Goal: Task Accomplishment & Management: Use online tool/utility

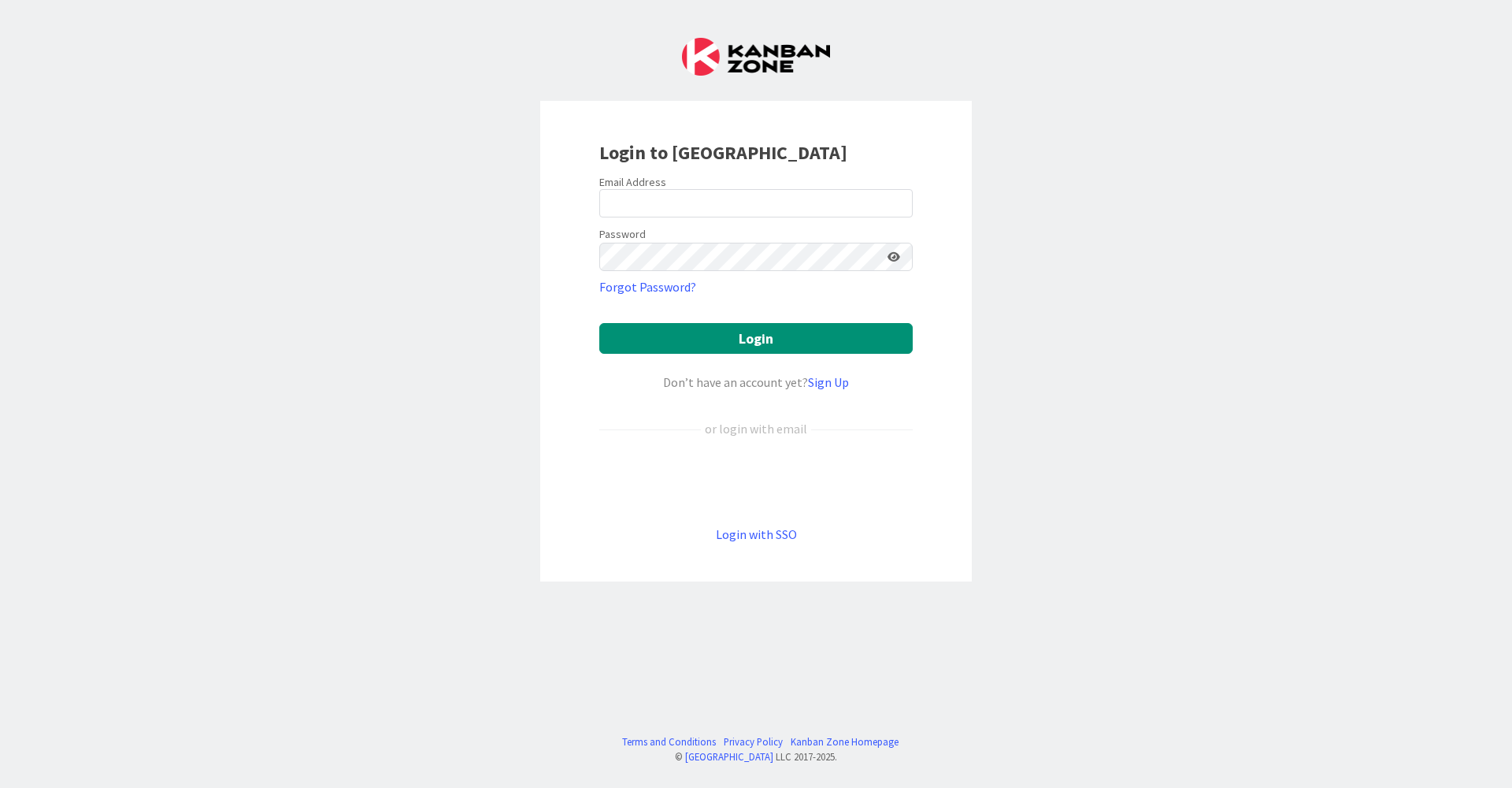
click at [600, 217] on div at bounding box center [600, 217] width 0 height 0
type input "[EMAIL_ADDRESS][DOMAIN_NAME]"
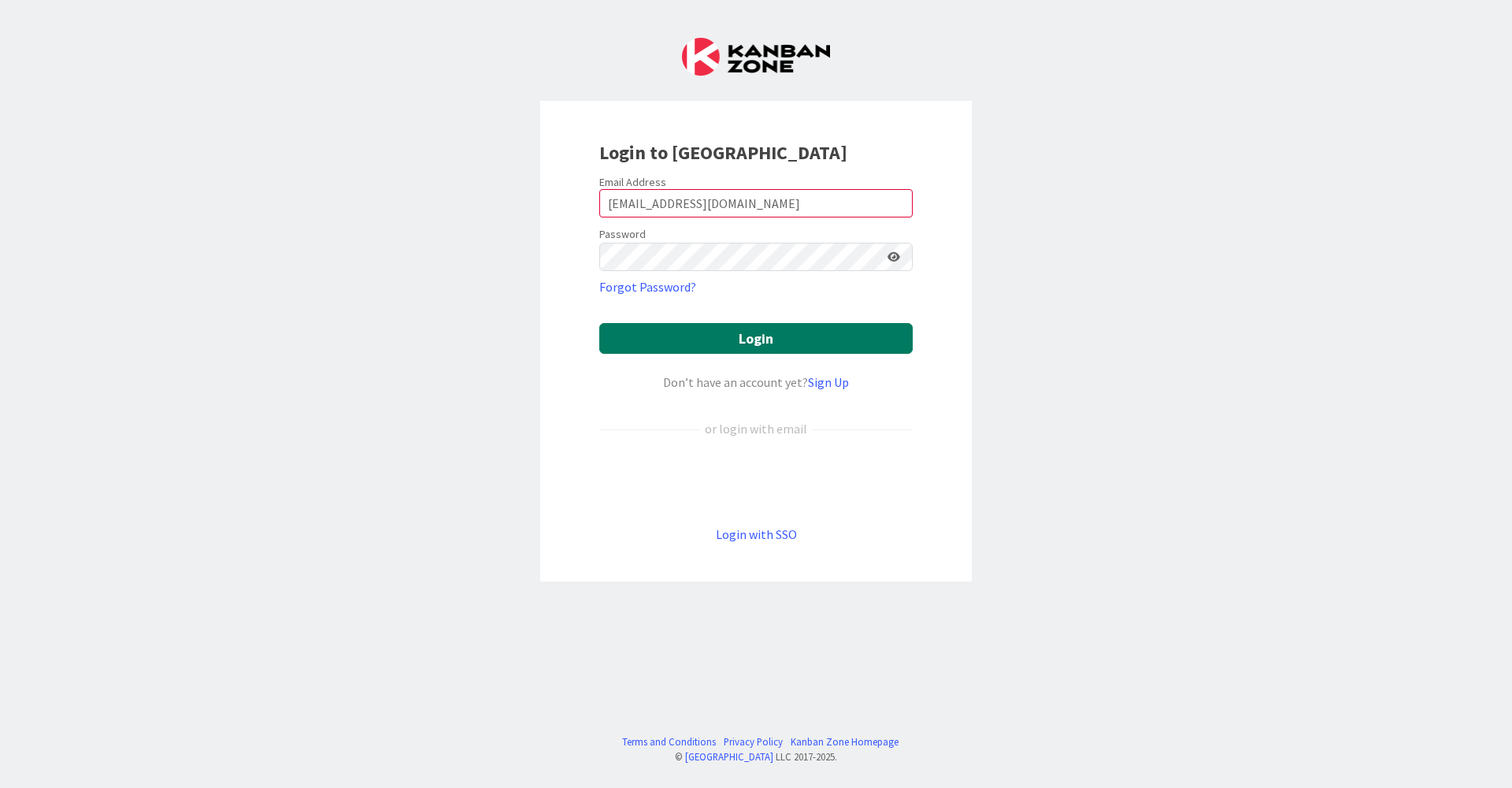
click at [707, 331] on button "Login" at bounding box center [756, 339] width 314 height 31
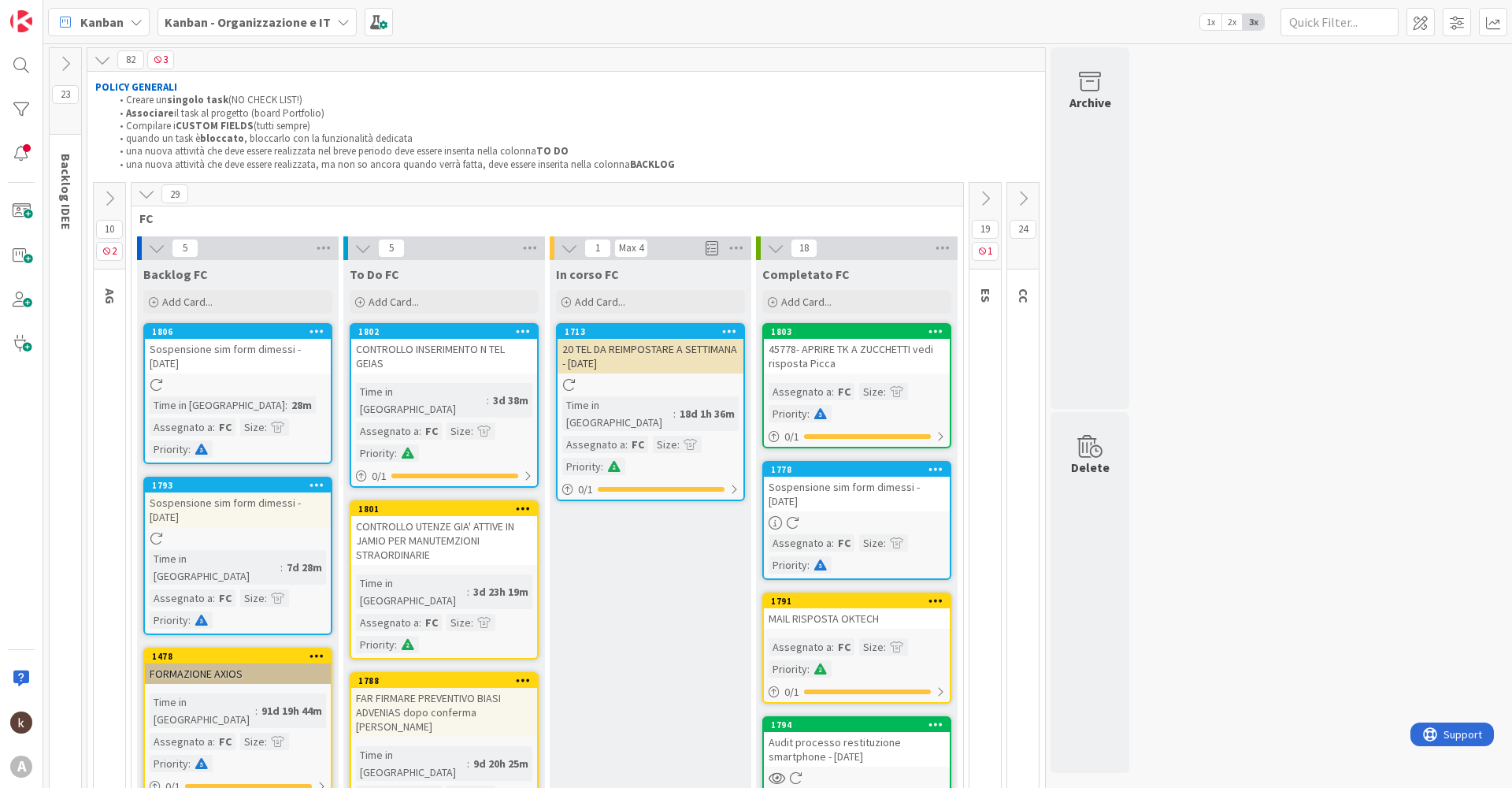
click at [115, 202] on icon at bounding box center [109, 198] width 17 height 17
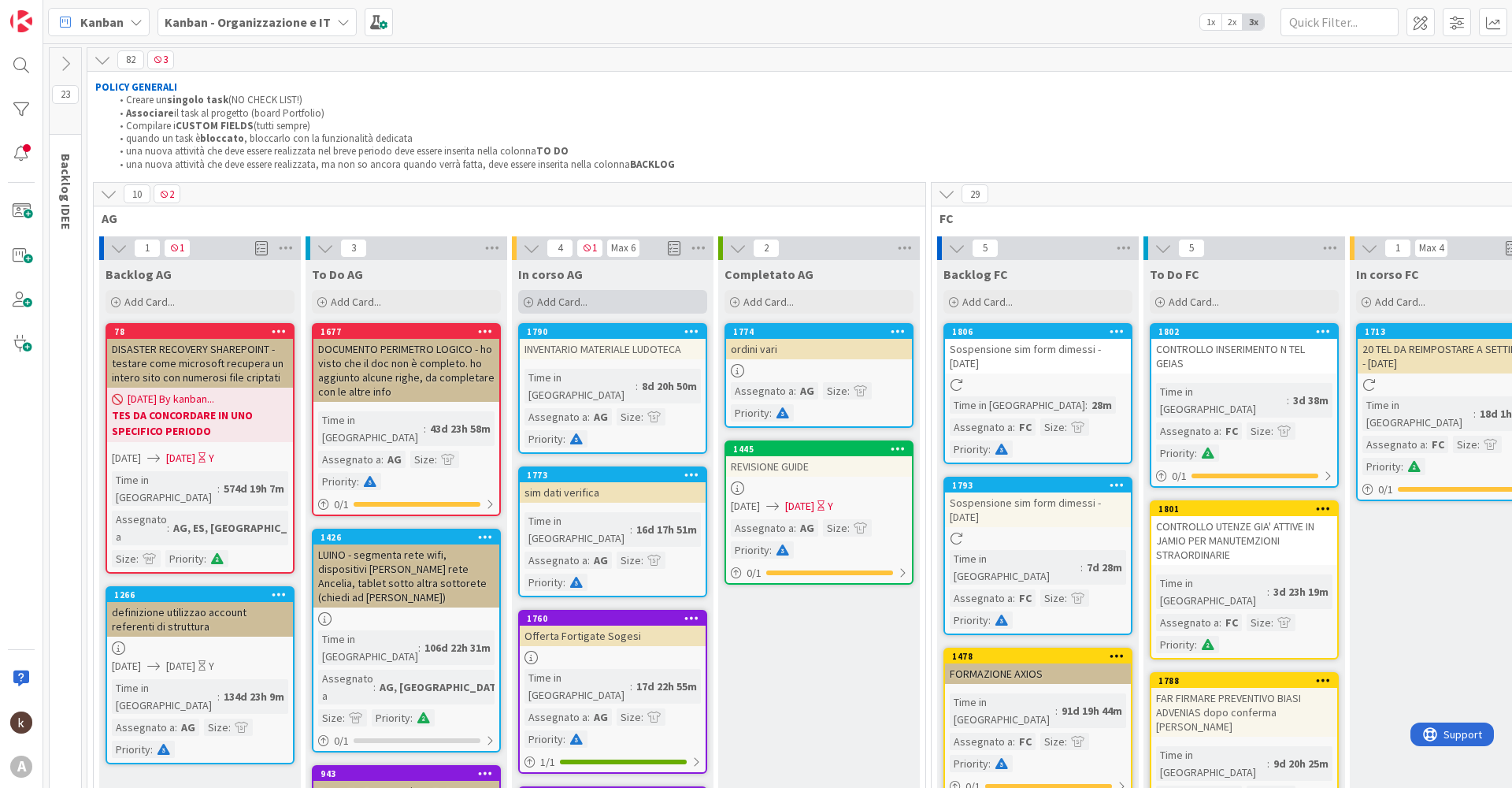
click at [550, 300] on span "Add Card..." at bounding box center [562, 301] width 50 height 14
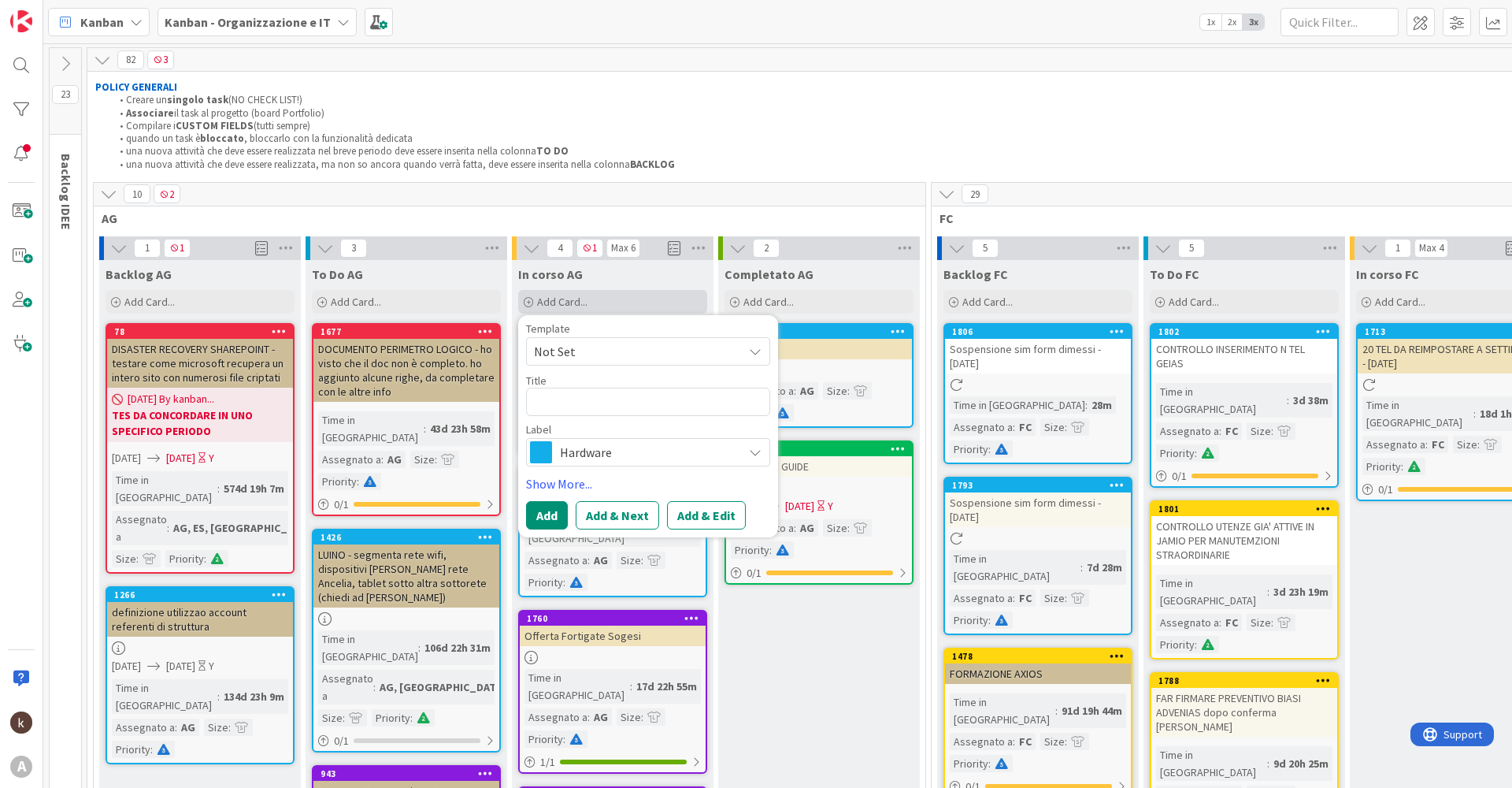
type textarea "x"
type textarea "s"
type textarea "x"
type textarea "sn"
type textarea "x"
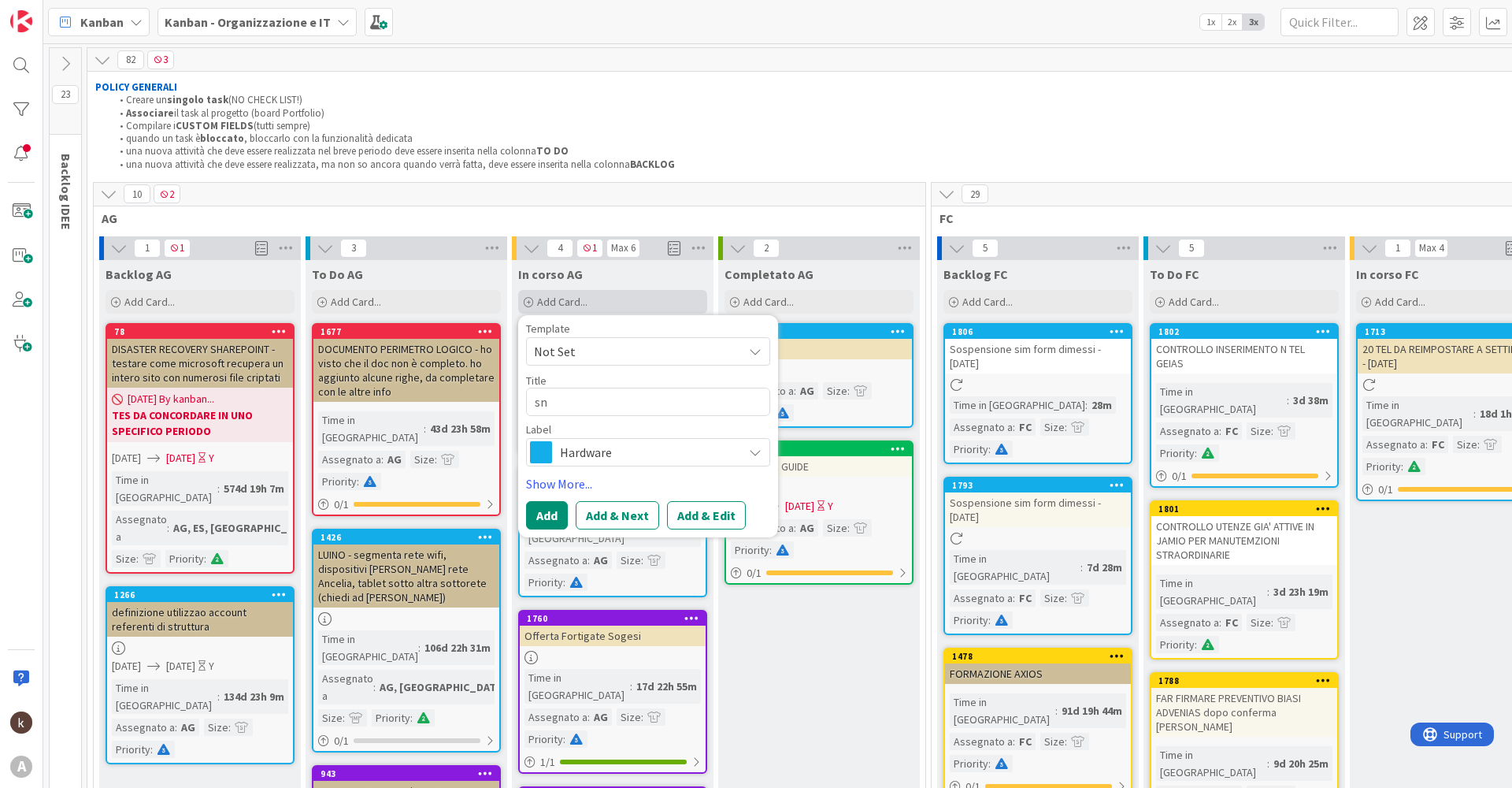
type textarea "sne"
type textarea "x"
type textarea "snel"
type textarea "x"
type textarea "[PERSON_NAME]"
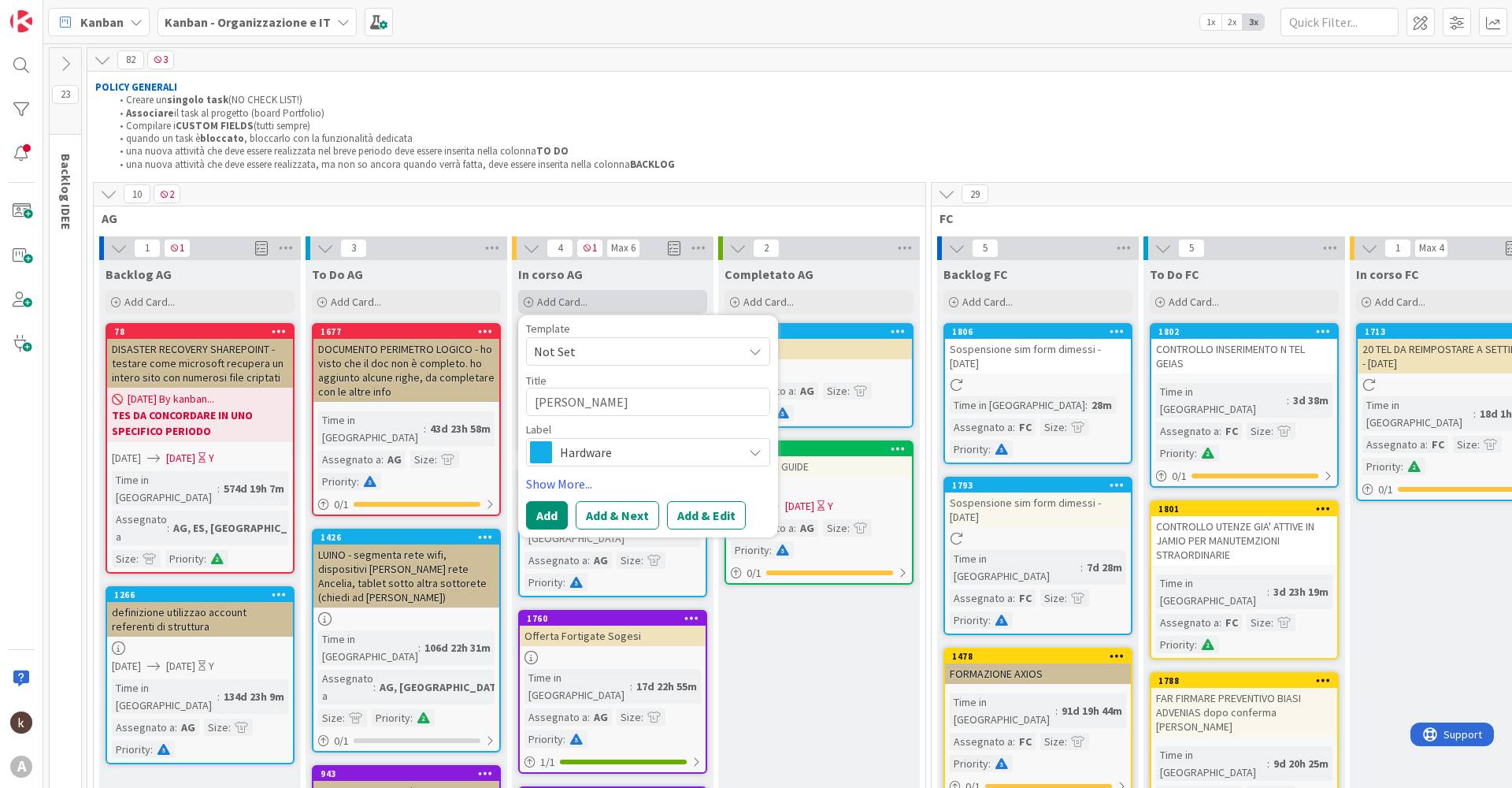
type textarea "x"
type textarea "snelli"
type textarea "x"
type textarea "snellir"
type textarea "x"
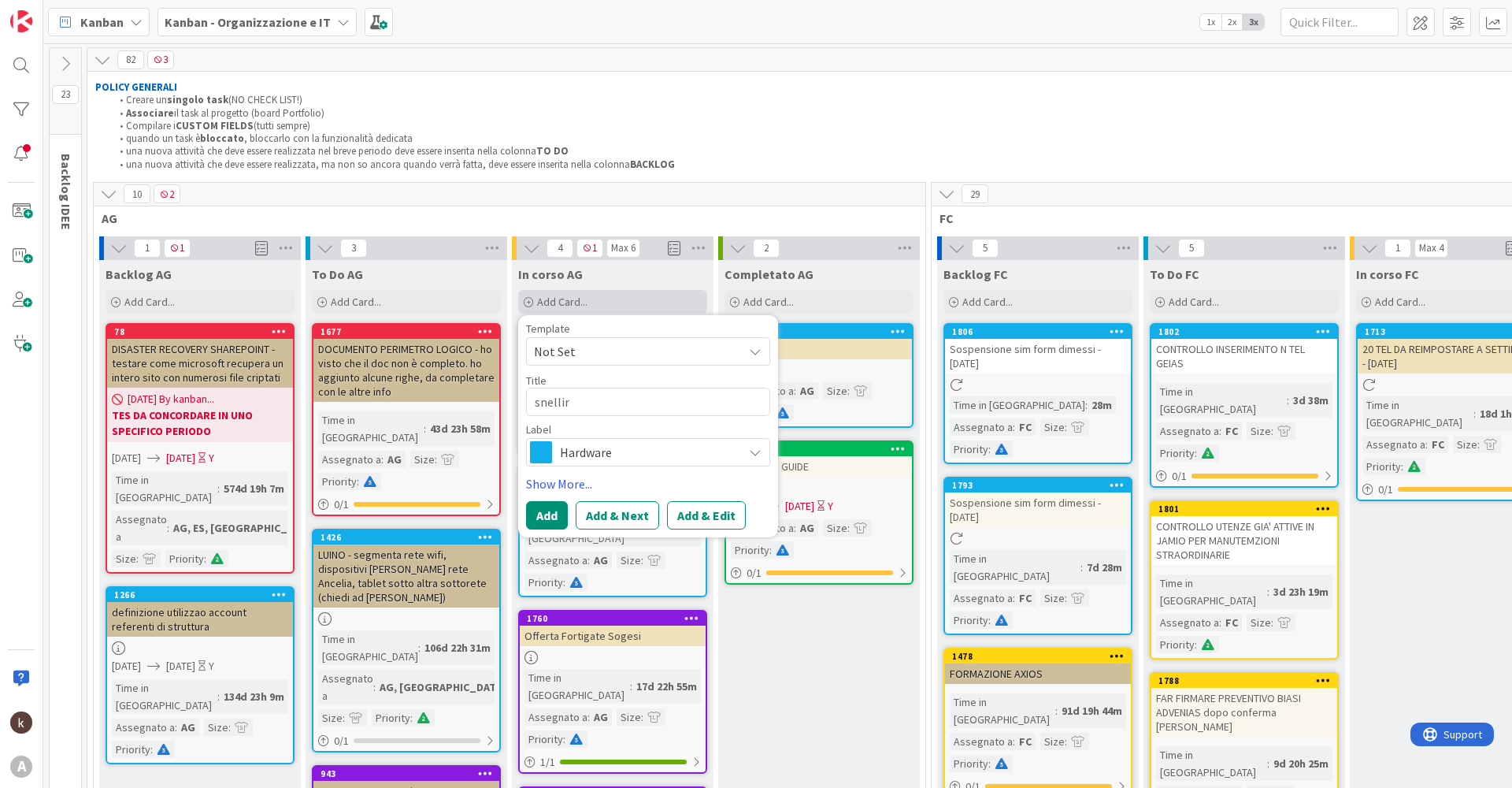
type textarea "snellire"
type textarea "x"
type textarea "snellire"
type textarea "x"
type textarea "snellire m"
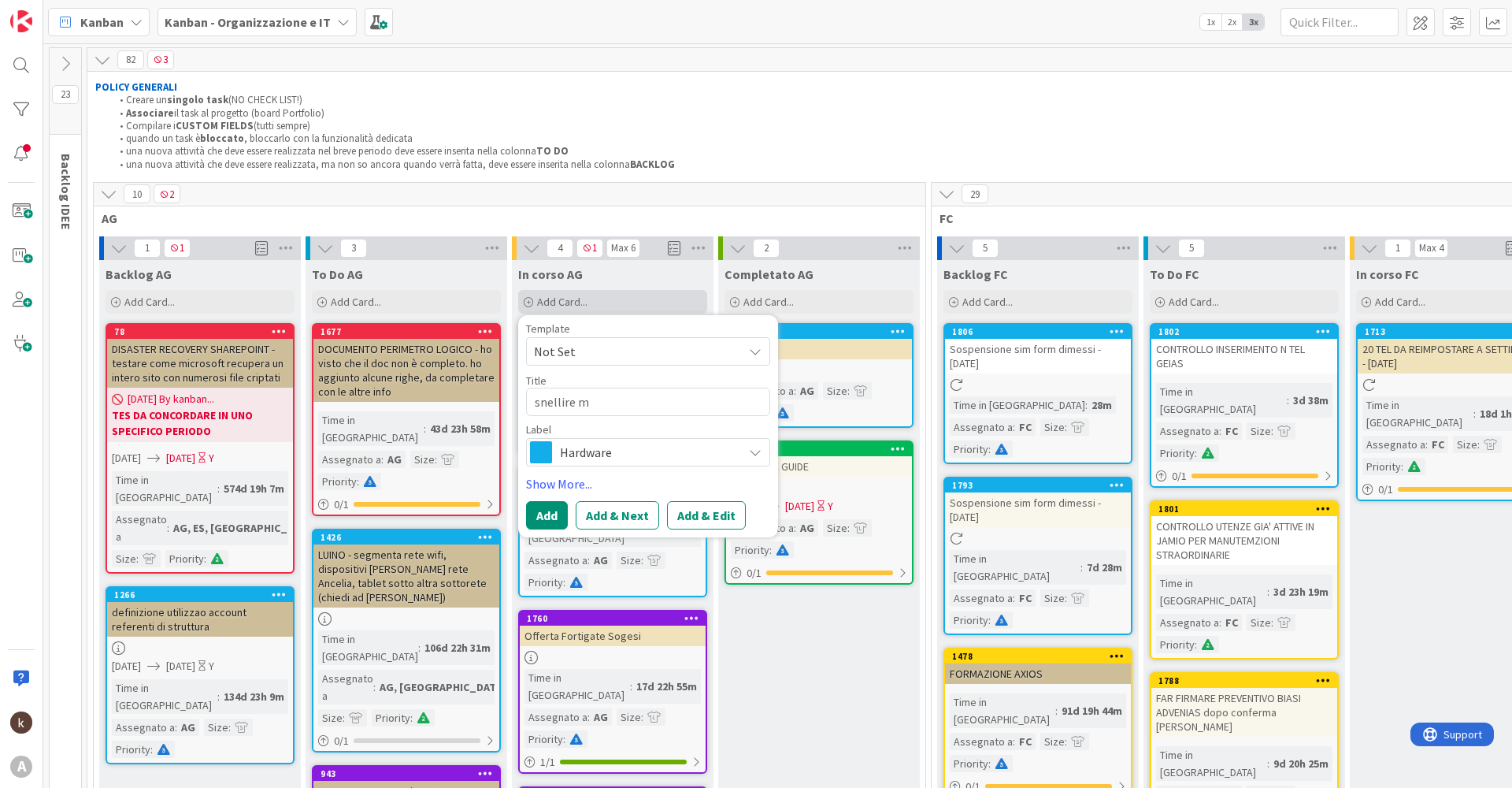
type textarea "x"
type textarea "snellire ma"
type textarea "x"
type textarea "snellire mai"
type textarea "x"
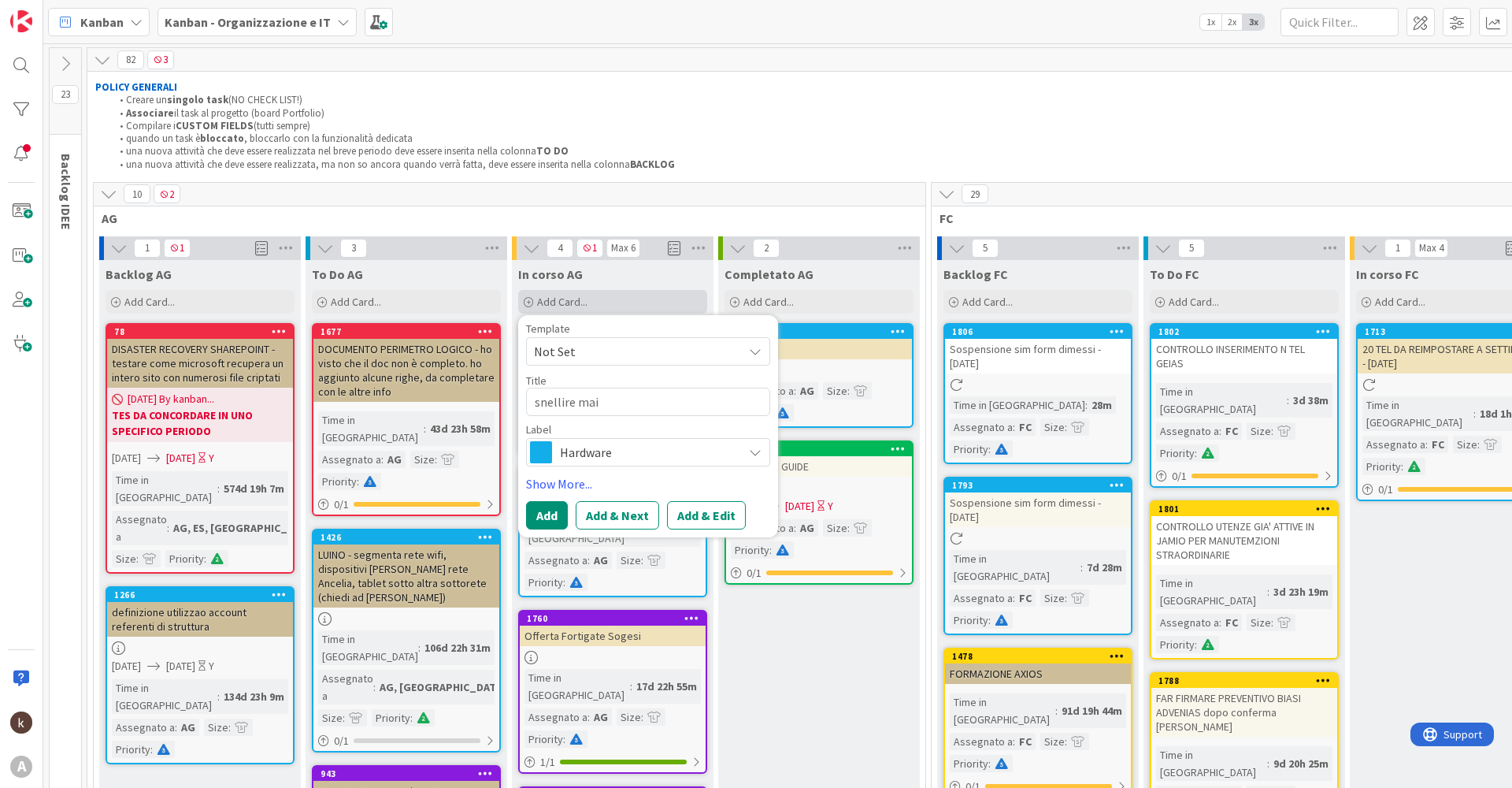
type textarea "snellire mail"
type textarea "x"
type textarea "snellire mail"
type textarea "x"
type textarea "snellire mail g"
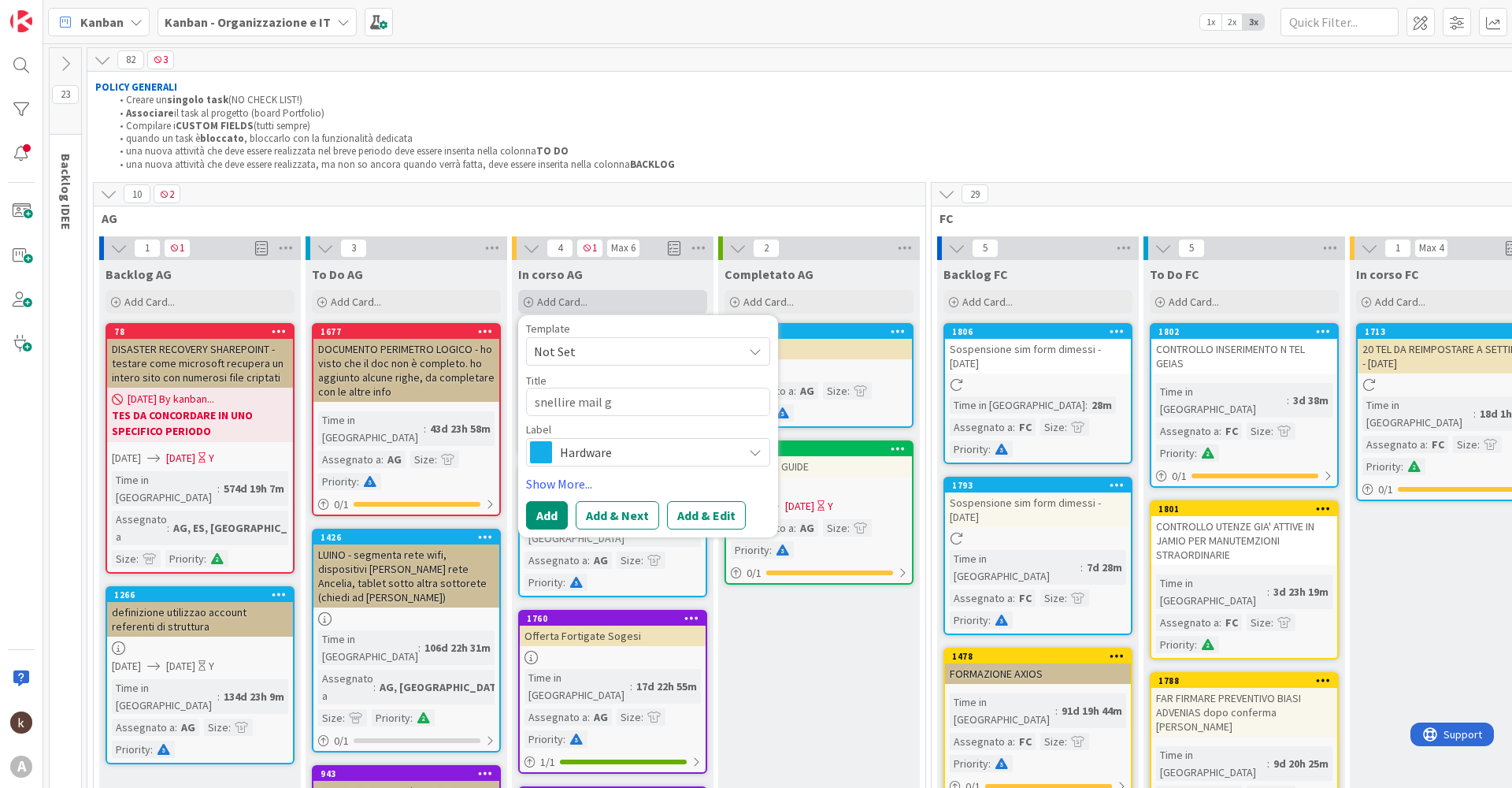
type textarea "x"
type textarea "snellire mail ge"
type textarea "x"
type textarea "snellire mail gei"
type textarea "x"
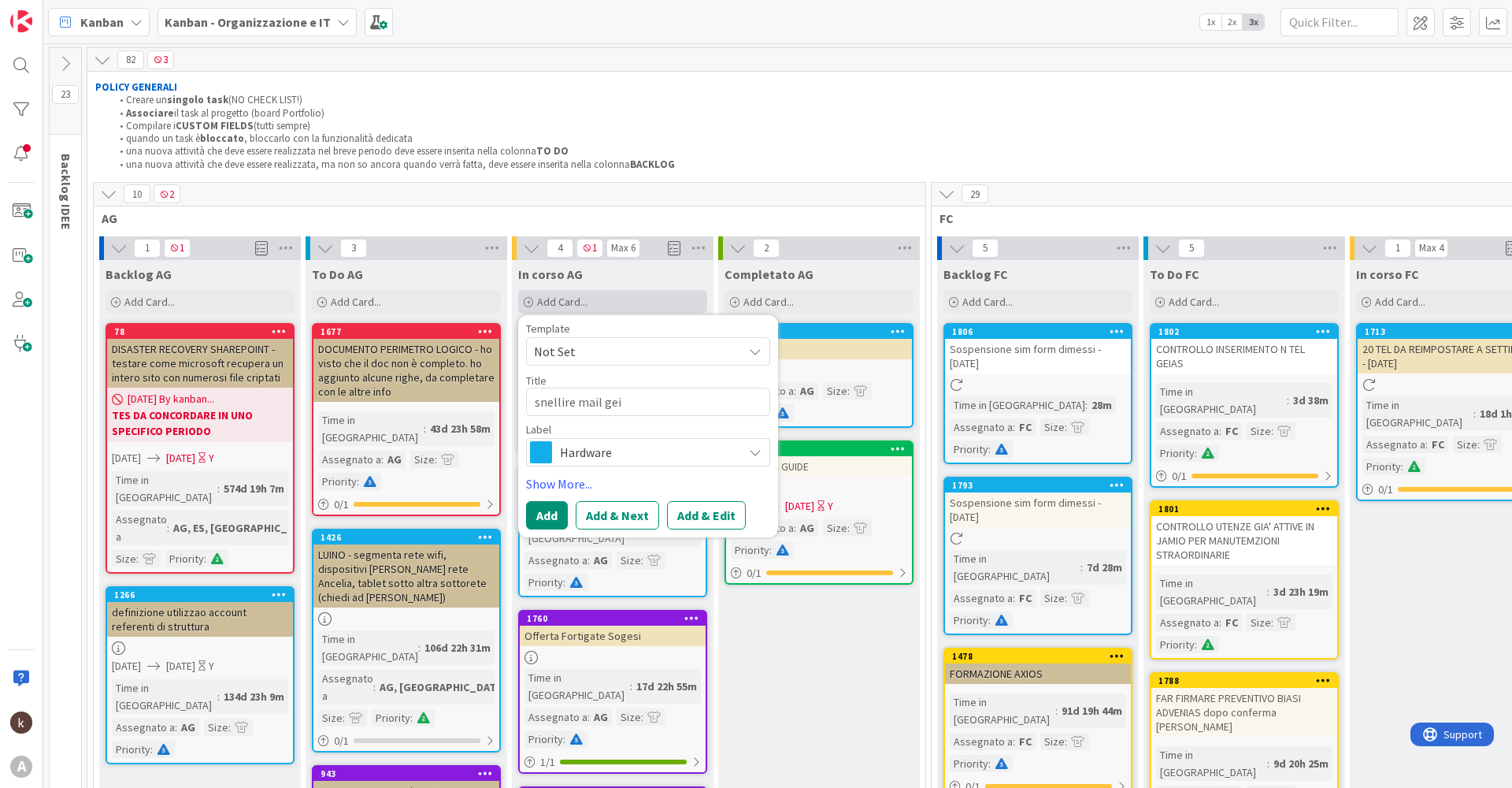
type textarea "snellire mail geia"
type textarea "x"
type textarea "snellire mail geias"
click at [693, 522] on button "Add & Edit" at bounding box center [707, 515] width 79 height 28
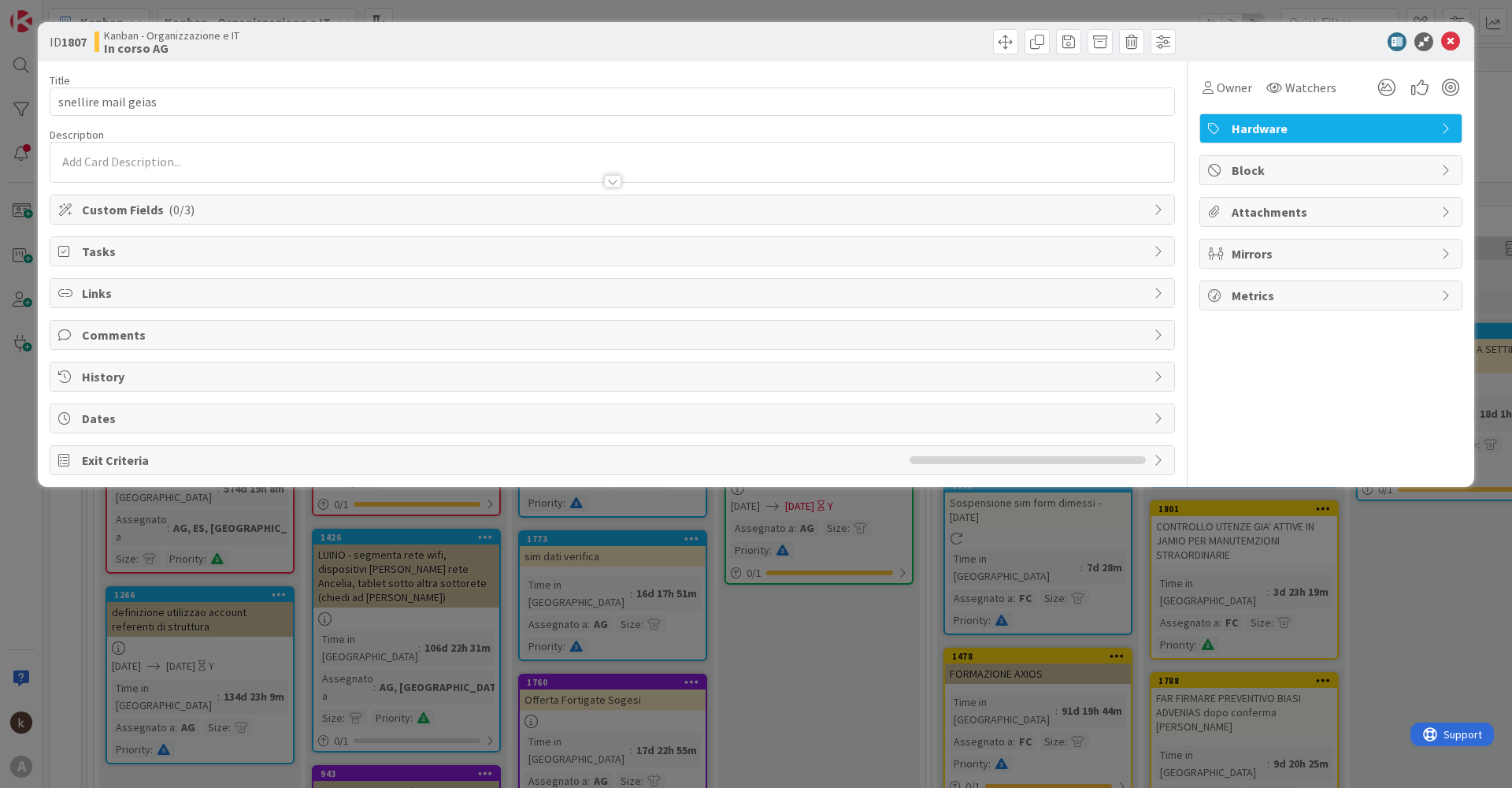
drag, startPoint x: 131, startPoint y: 205, endPoint x: 129, endPoint y: 221, distance: 16.1
click at [129, 205] on span "Custom Fields ( 0/3 )" at bounding box center [613, 209] width 1065 height 19
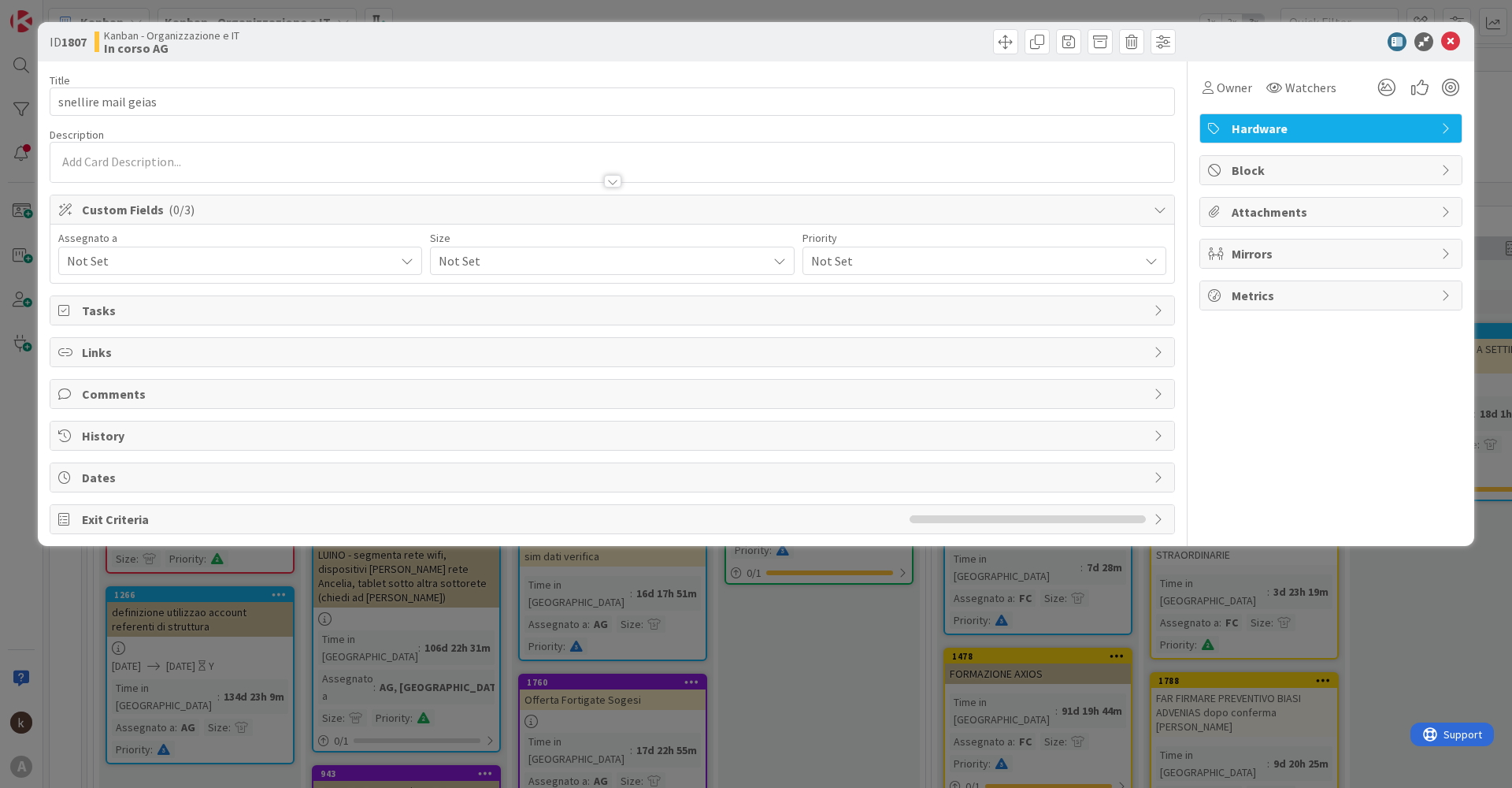
click at [182, 271] on div "Not Set" at bounding box center [240, 261] width 364 height 28
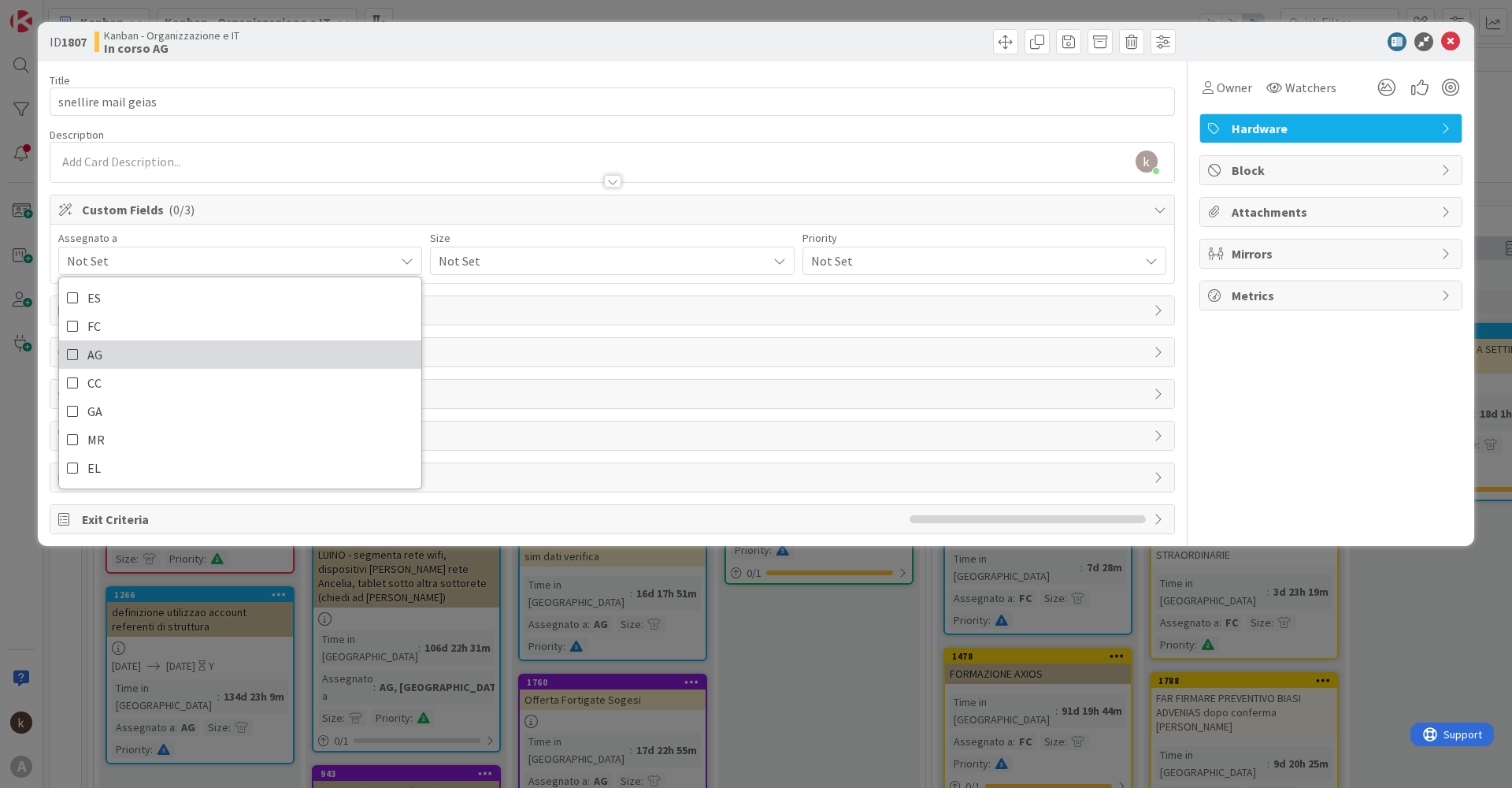
click at [72, 351] on icon at bounding box center [73, 355] width 13 height 24
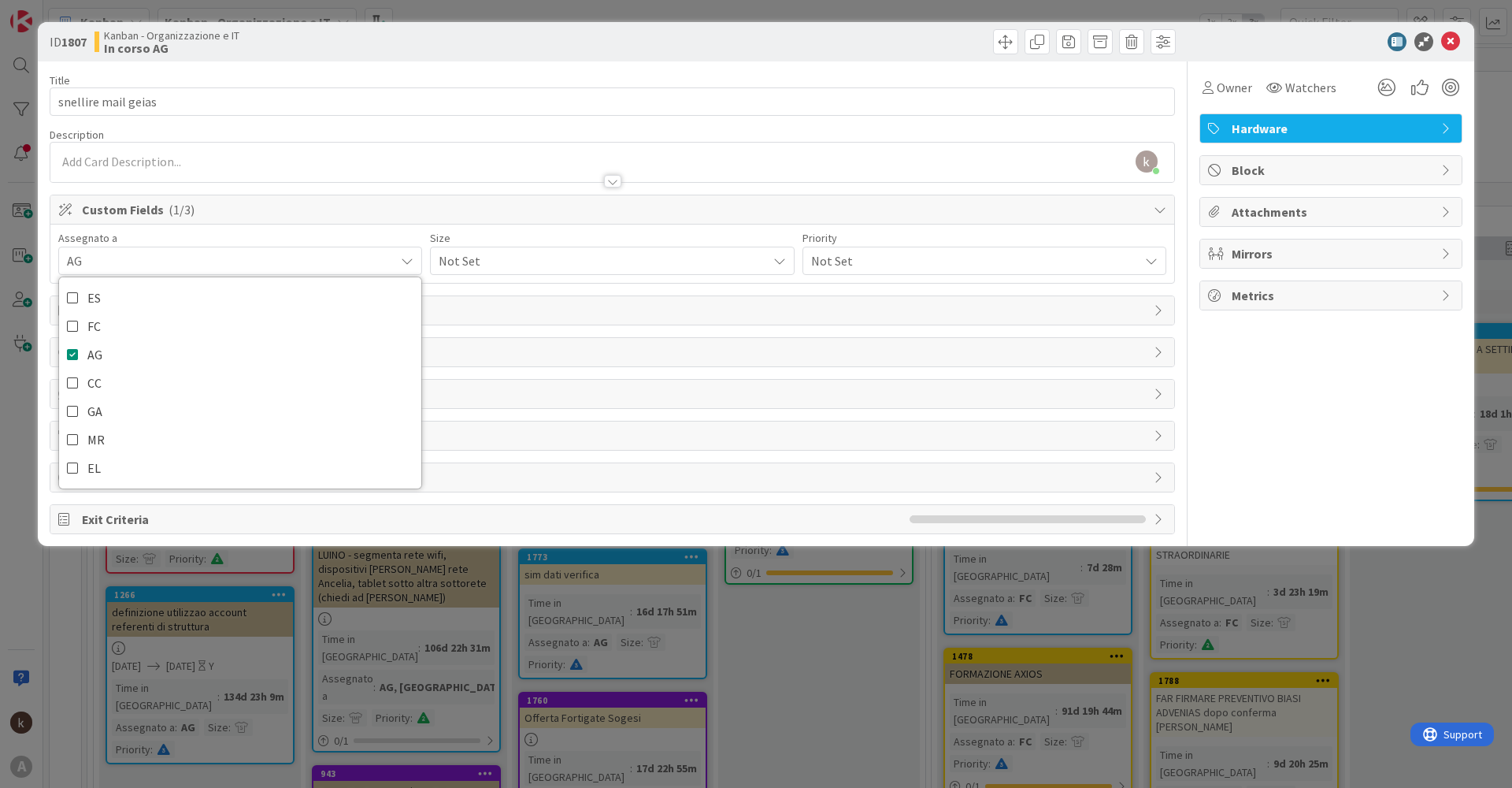
click at [467, 250] on span "Not Set" at bounding box center [598, 261] width 320 height 22
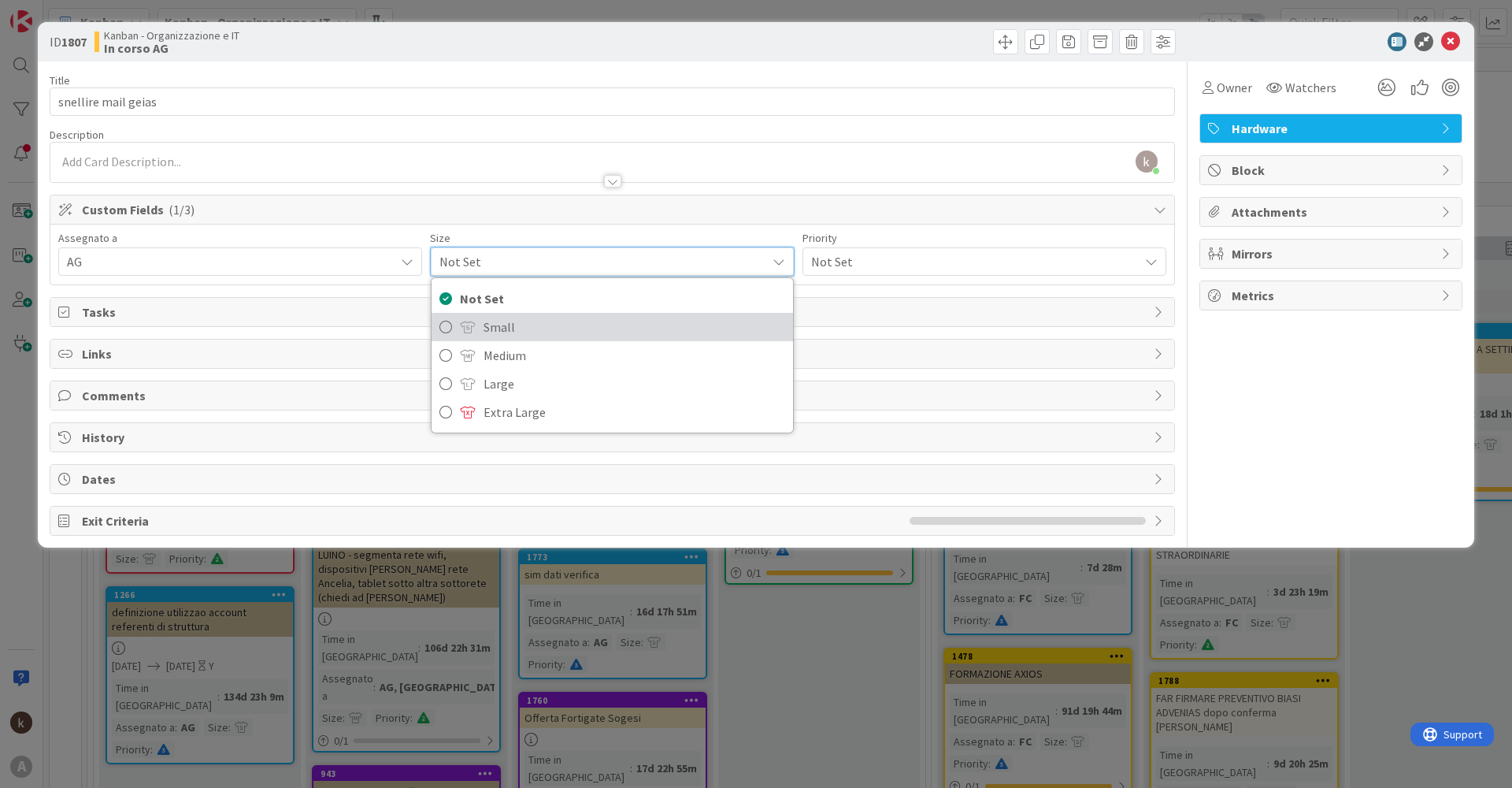
click at [496, 323] on span "Small" at bounding box center [634, 327] width 301 height 24
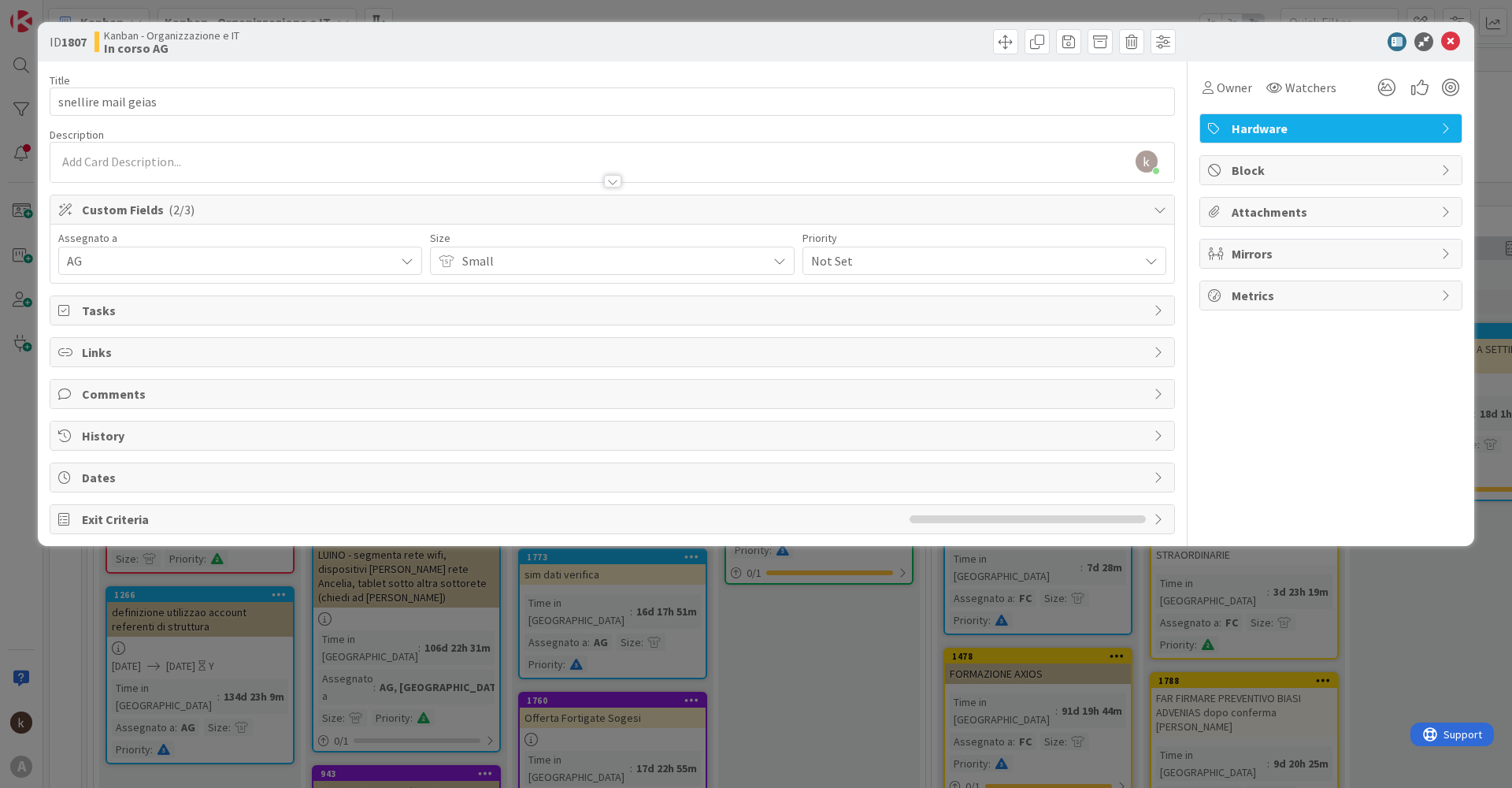
click at [841, 258] on span "Not Set" at bounding box center [971, 261] width 320 height 22
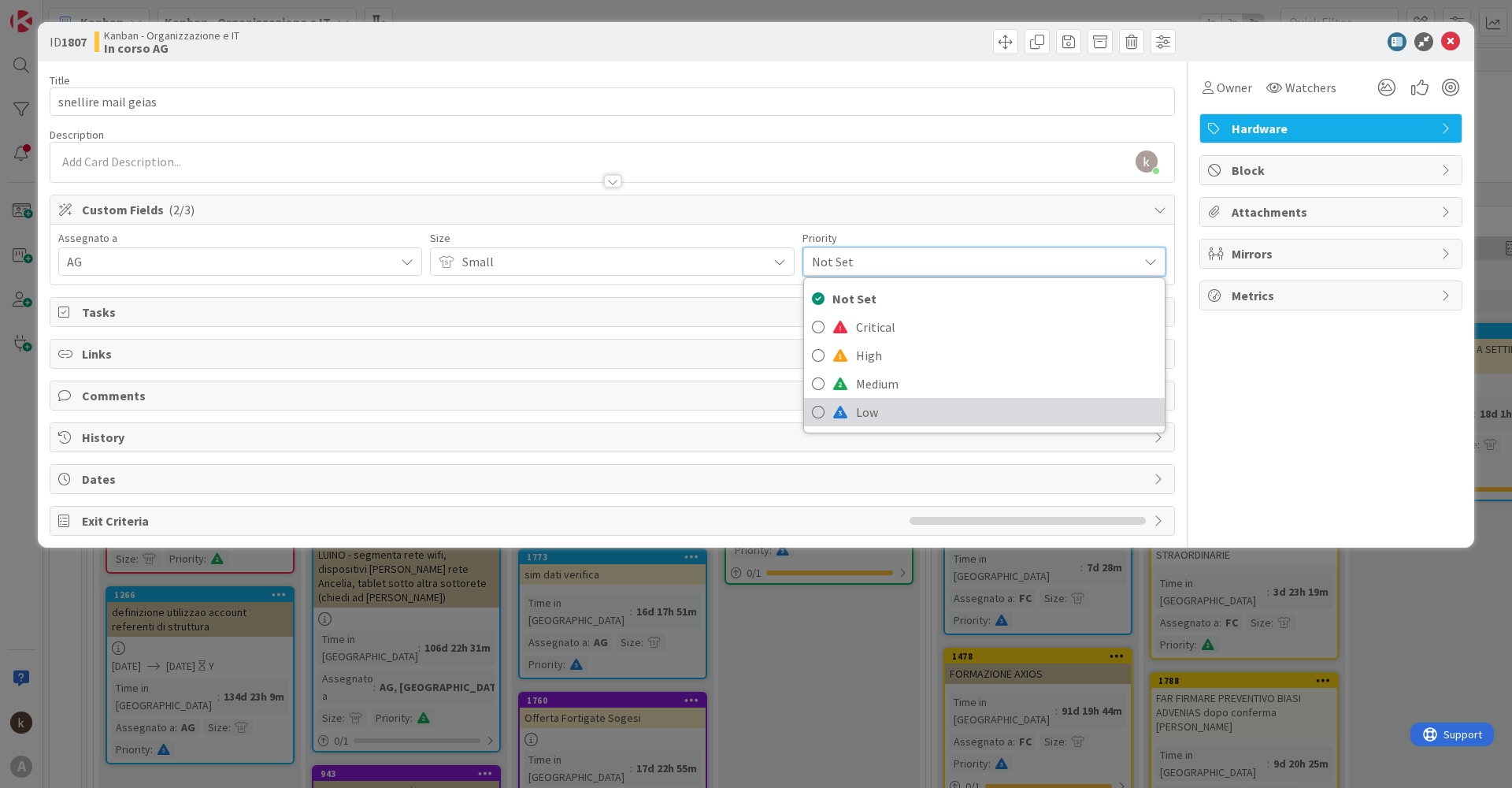
click at [849, 417] on link "Low" at bounding box center [984, 412] width 360 height 28
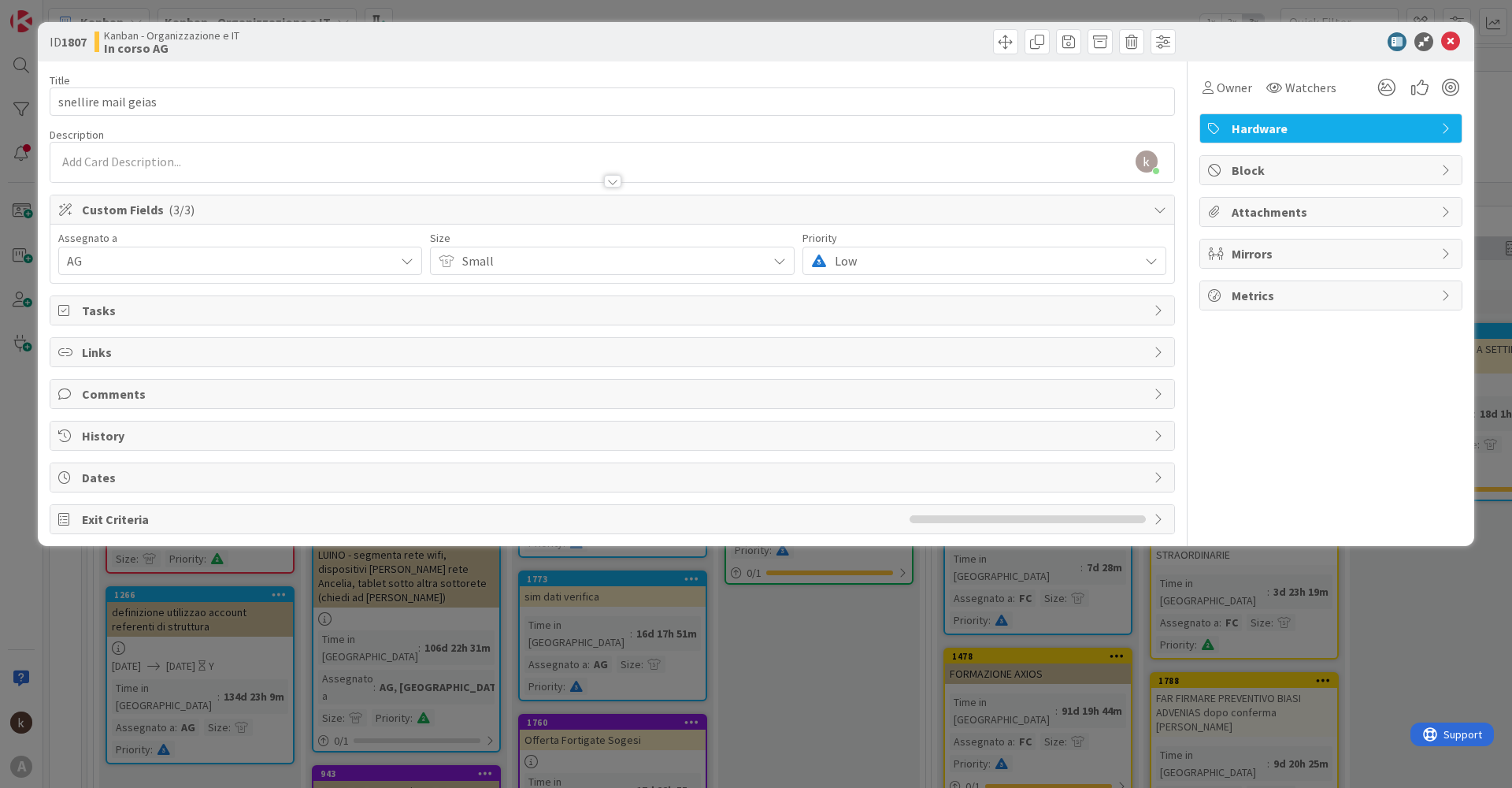
click at [126, 315] on span "Tasks" at bounding box center [613, 310] width 1065 height 19
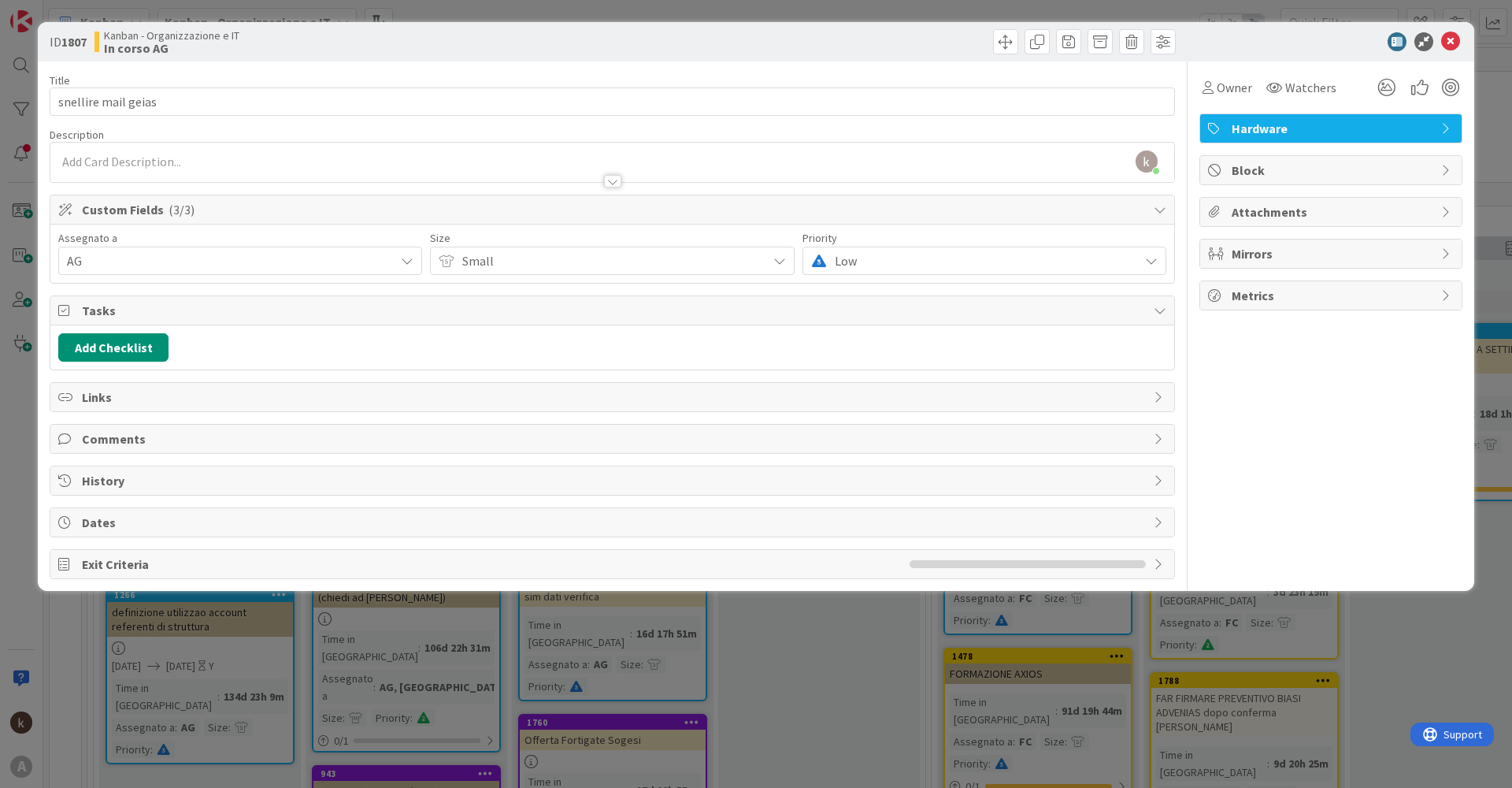
click at [115, 405] on span "Links" at bounding box center [613, 397] width 1065 height 19
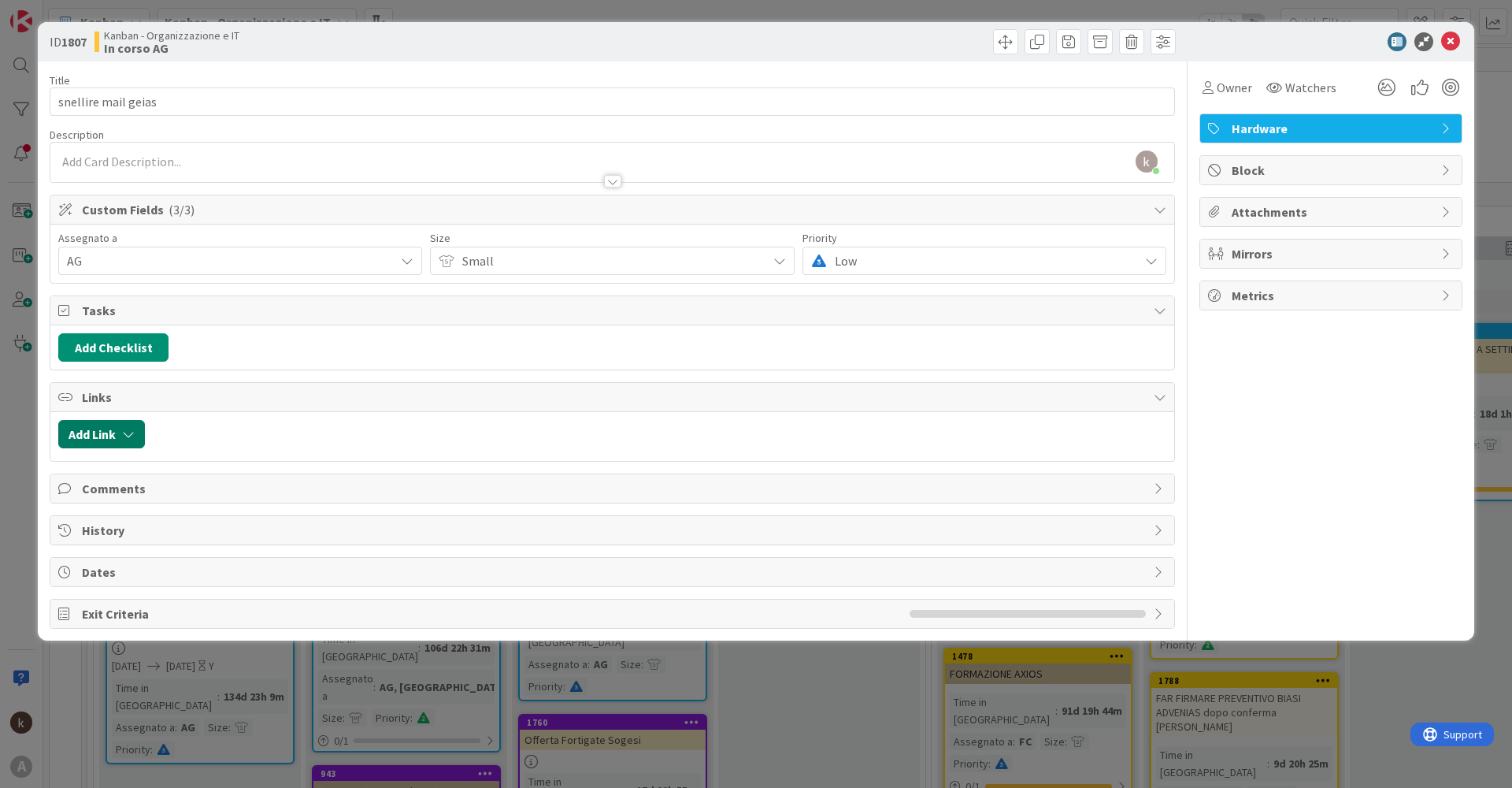
click at [127, 442] on button "Add Link" at bounding box center [102, 434] width 86 height 28
click at [169, 535] on span "Current Board" at bounding box center [163, 532] width 176 height 22
click at [129, 612] on div "Current Board All Boards" at bounding box center [184, 583] width 237 height 71
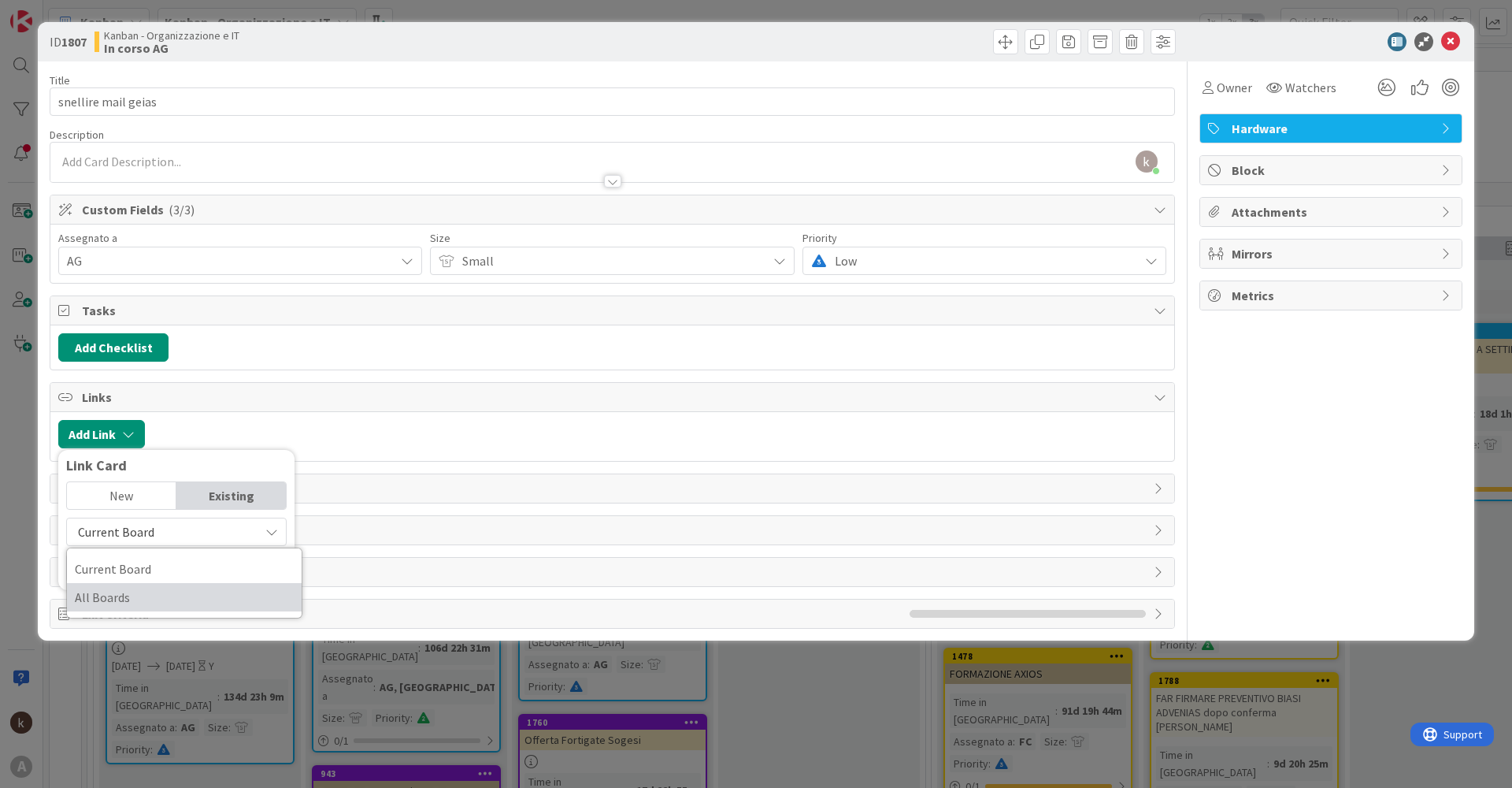
click at [142, 599] on span "All Boards" at bounding box center [184, 597] width 219 height 24
click at [169, 575] on input "text" at bounding box center [176, 568] width 221 height 28
type input "2"
type input "t"
drag, startPoint x: 224, startPoint y: 557, endPoint x: 0, endPoint y: 561, distance: 224.0
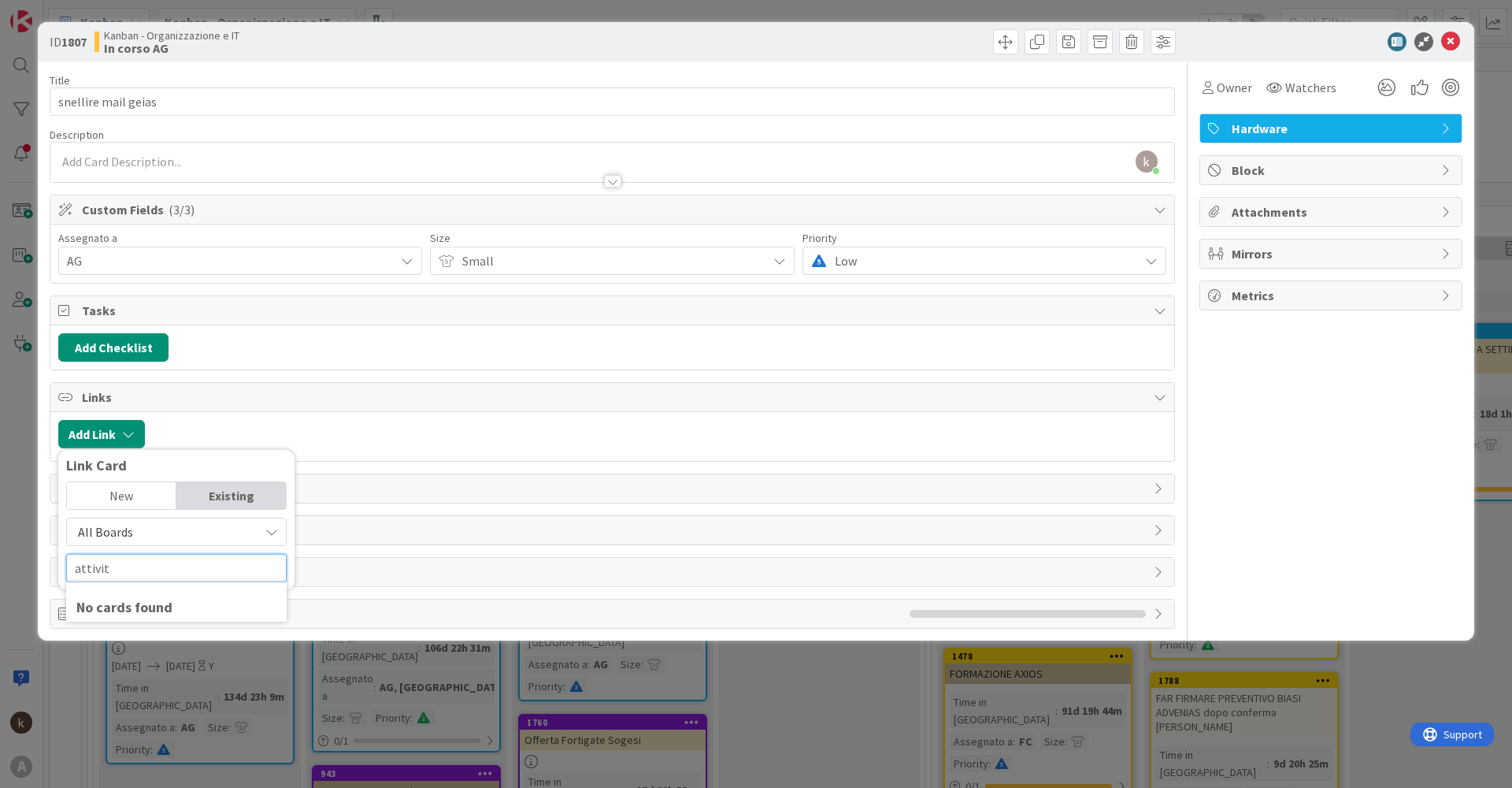
click at [0, 561] on div "ID 1807 Kanban - Organizzazione e IT In [PERSON_NAME] Title 19 / 128 snellire m…" at bounding box center [756, 394] width 1512 height 788
click at [210, 523] on span "All Boards" at bounding box center [163, 532] width 176 height 22
click at [212, 527] on span "All Boards" at bounding box center [163, 532] width 176 height 22
click at [155, 574] on input "tattiche" at bounding box center [176, 568] width 221 height 28
drag, startPoint x: 205, startPoint y: 567, endPoint x: 0, endPoint y: 525, distance: 209.3
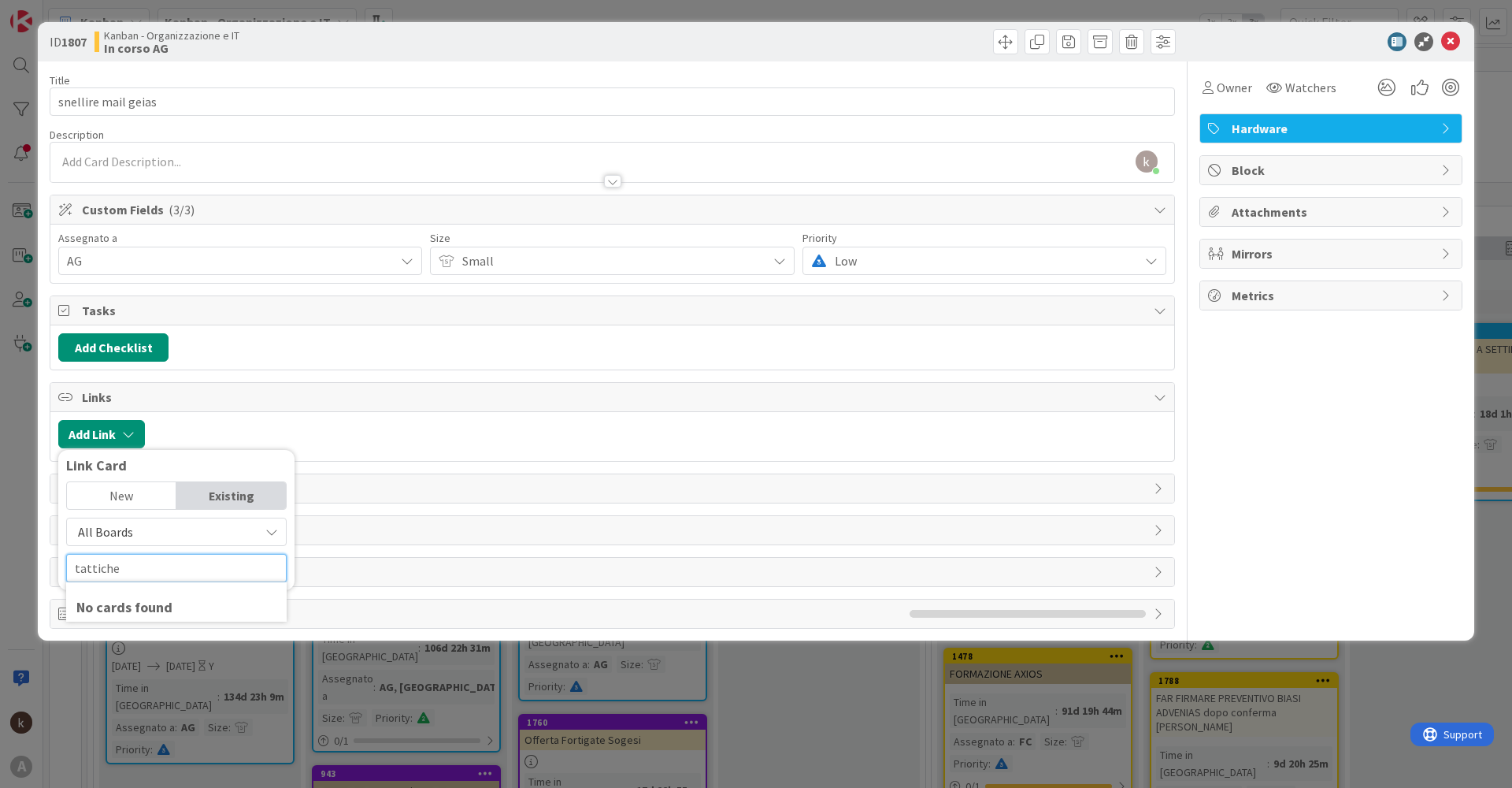
click at [0, 525] on div "ID 1807 Kanban - Organizzazione e IT In [PERSON_NAME] Title 19 / 128 snellire m…" at bounding box center [756, 394] width 1512 height 788
type input "2"
drag, startPoint x: 450, startPoint y: 394, endPoint x: 219, endPoint y: 422, distance: 232.7
click at [444, 394] on span "Links" at bounding box center [613, 397] width 1065 height 19
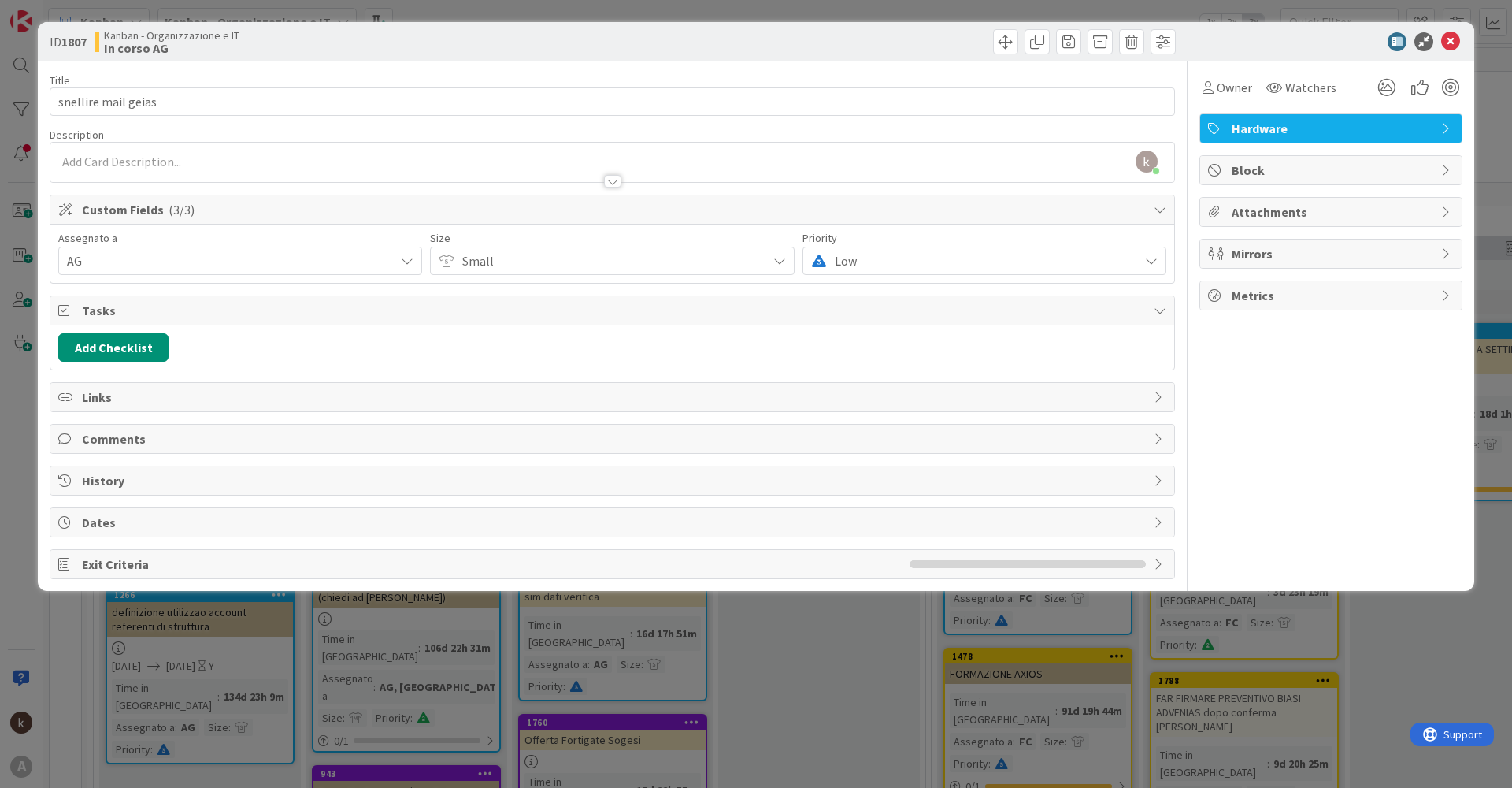
click at [114, 404] on span "Links" at bounding box center [613, 397] width 1065 height 19
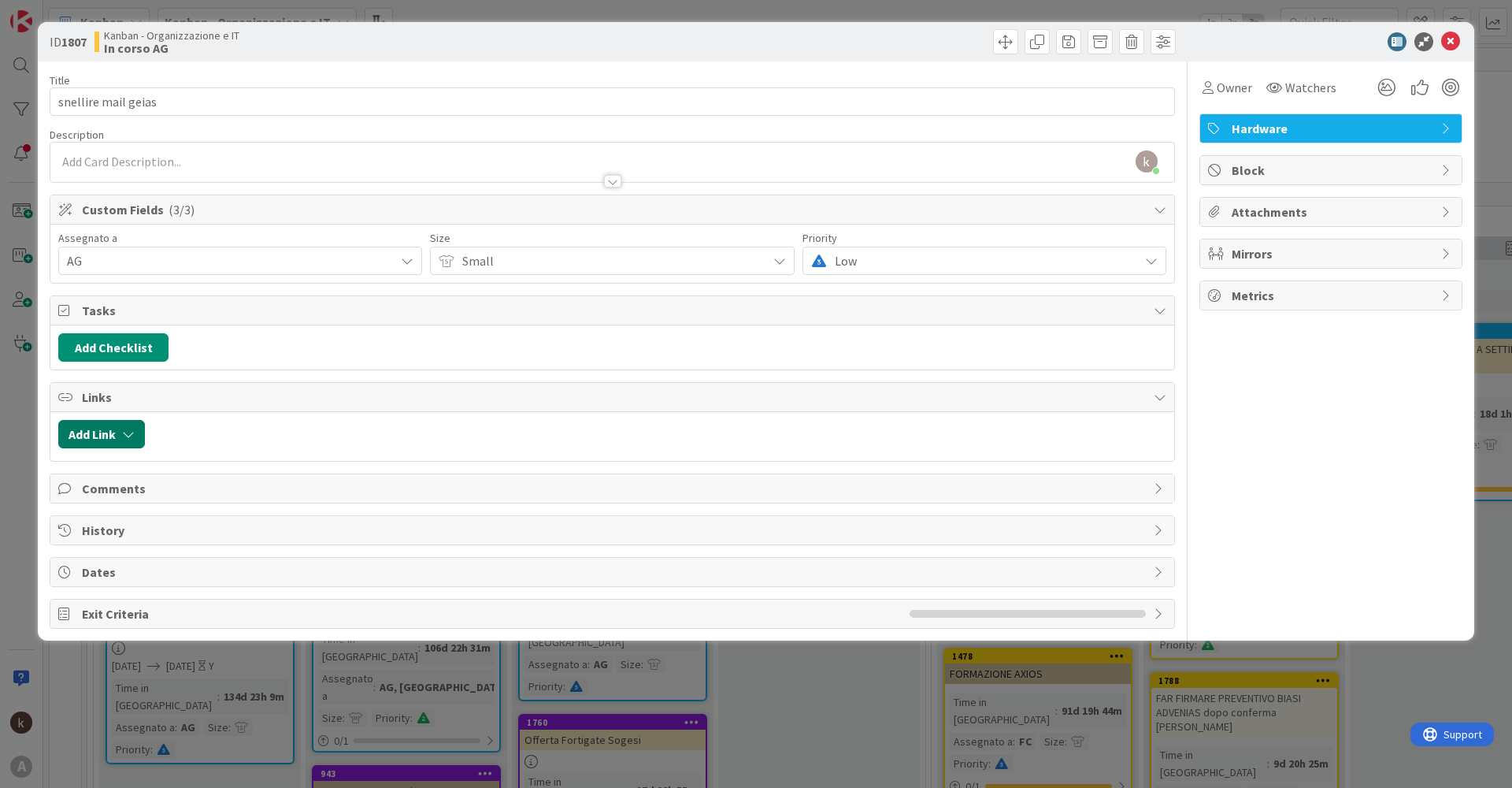
click at [137, 432] on button "Add Link" at bounding box center [102, 434] width 86 height 28
click at [138, 572] on input "text" at bounding box center [176, 568] width 221 height 28
type input "269"
click at [168, 528] on span "Current Board" at bounding box center [163, 532] width 176 height 22
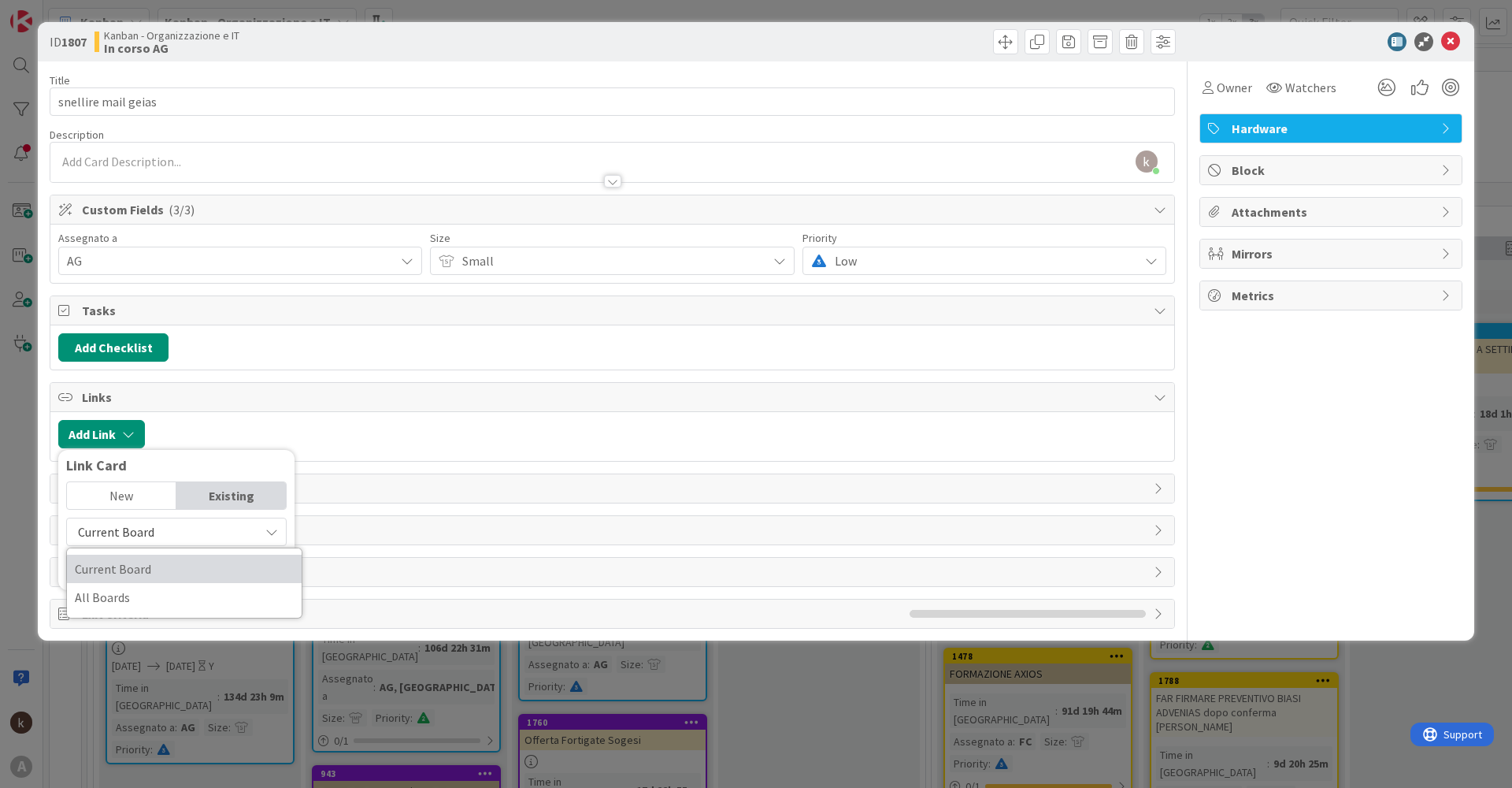
click at [155, 573] on span "Current Board" at bounding box center [184, 569] width 219 height 24
click at [154, 543] on div "Current Board" at bounding box center [176, 531] width 221 height 28
click at [132, 600] on span "All Boards" at bounding box center [184, 597] width 219 height 24
drag, startPoint x: 159, startPoint y: 572, endPoint x: 277, endPoint y: 546, distance: 120.8
click at [171, 567] on input "269" at bounding box center [176, 568] width 221 height 28
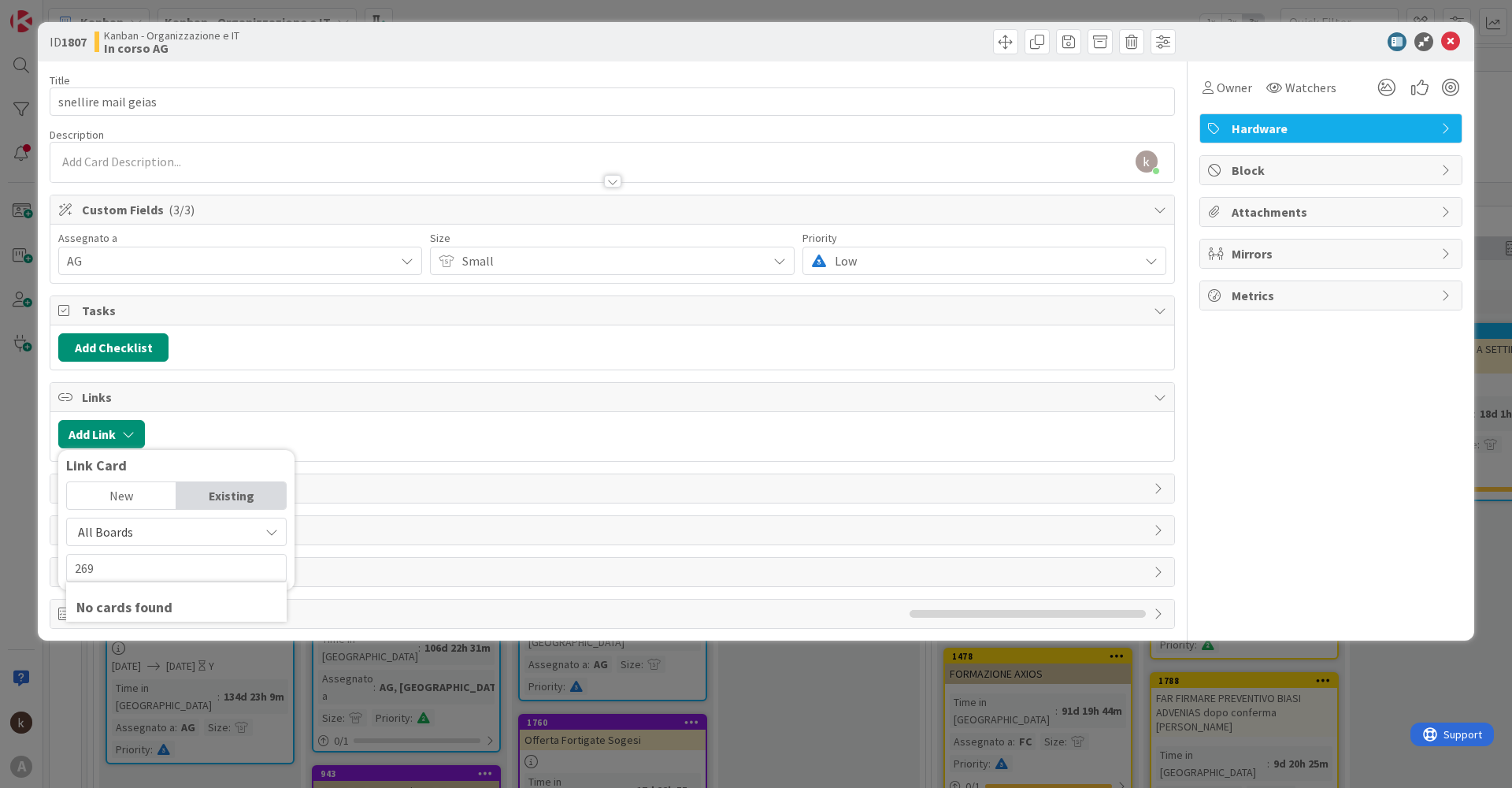
click at [478, 449] on div "Add Link Link Card New Existing All Boards Current Board All Boards 269 No card…" at bounding box center [613, 436] width 1124 height 49
click at [1457, 46] on icon at bounding box center [1451, 41] width 19 height 19
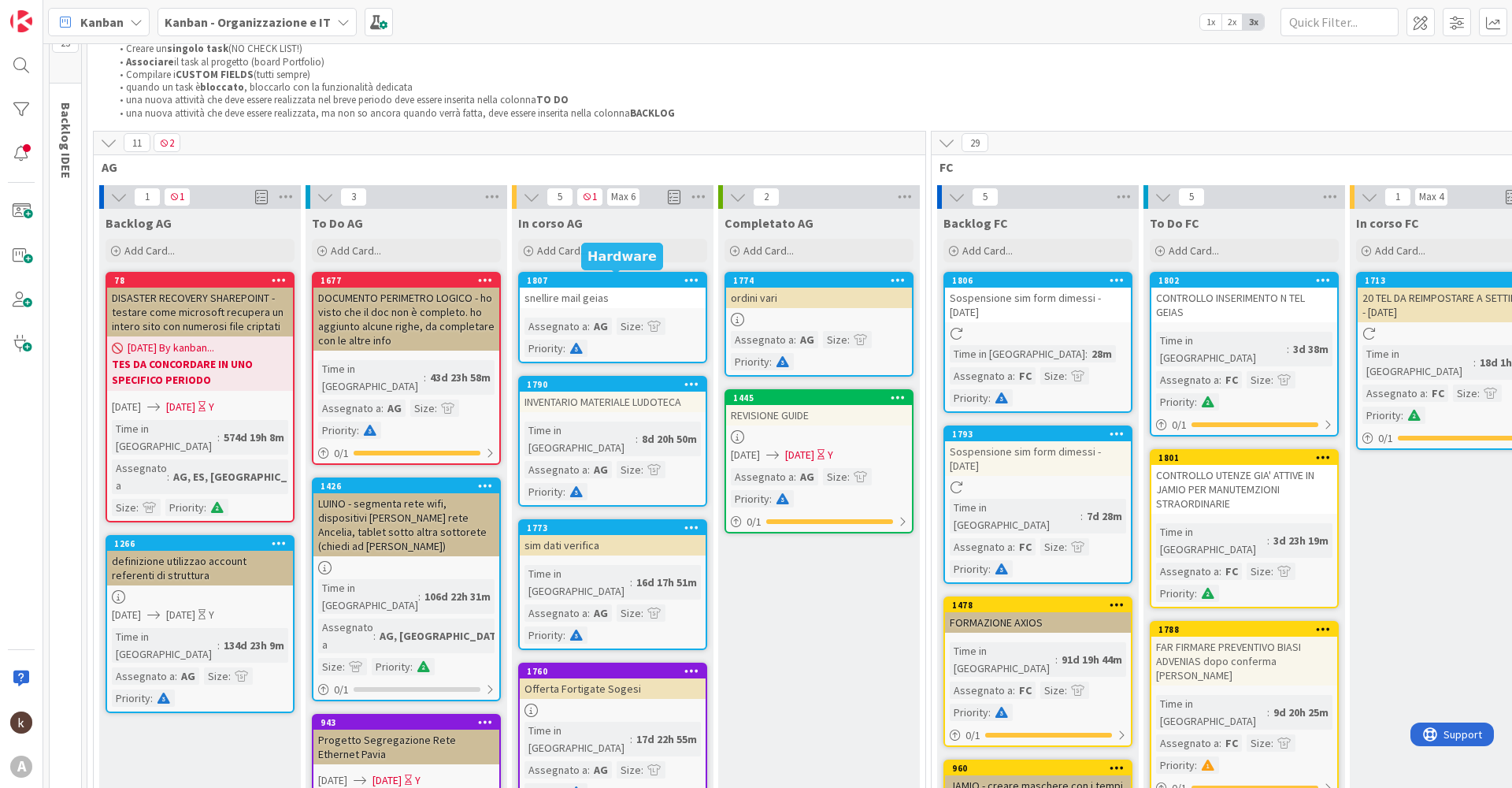
scroll to position [79, 0]
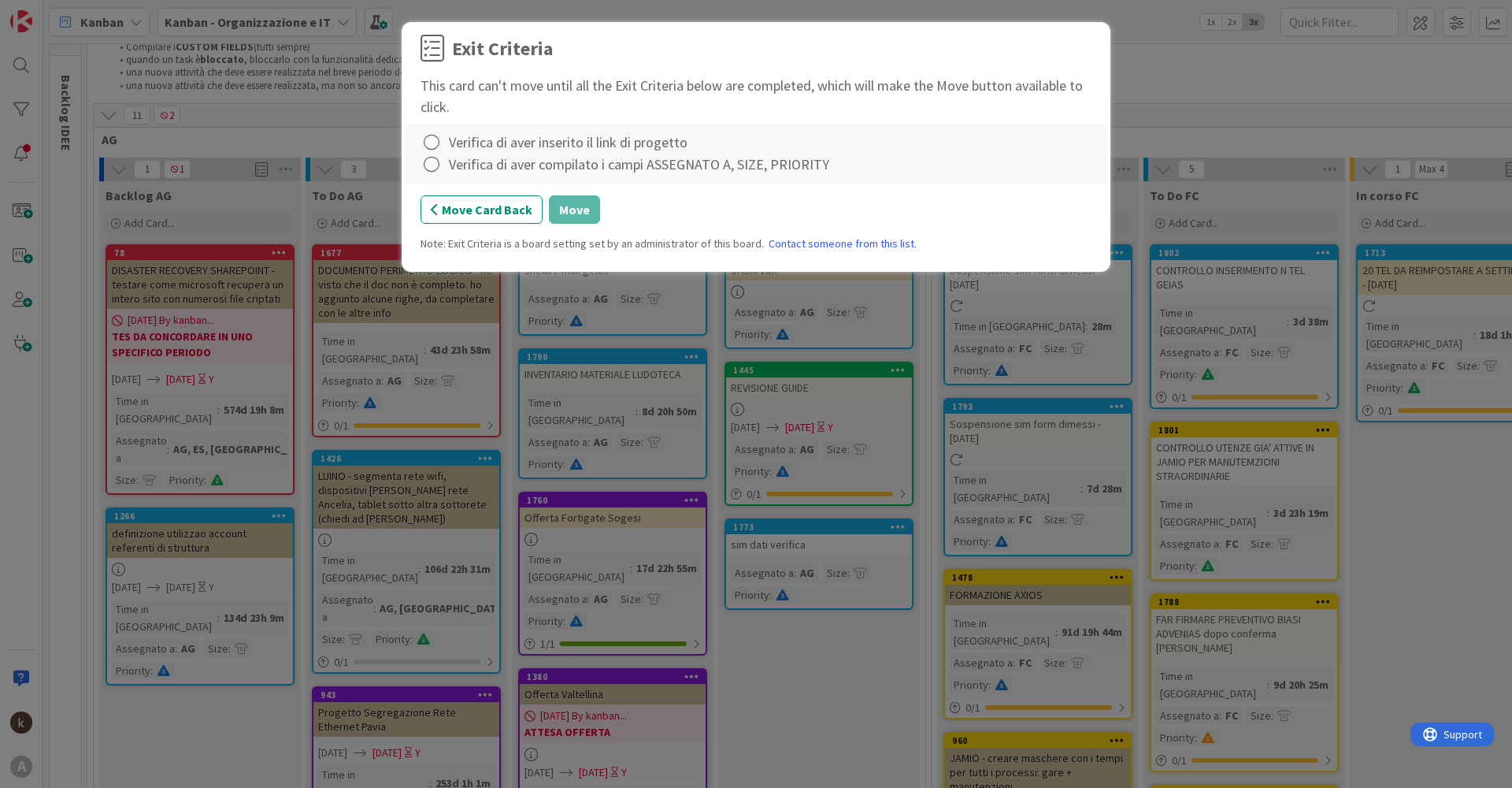
click at [505, 138] on div "Verifica di aver inserito il link di progetto" at bounding box center [568, 141] width 238 height 21
click at [429, 137] on icon at bounding box center [432, 142] width 22 height 22
click at [447, 172] on link "Complete" at bounding box center [519, 174] width 197 height 23
click at [437, 172] on icon at bounding box center [432, 165] width 22 height 22
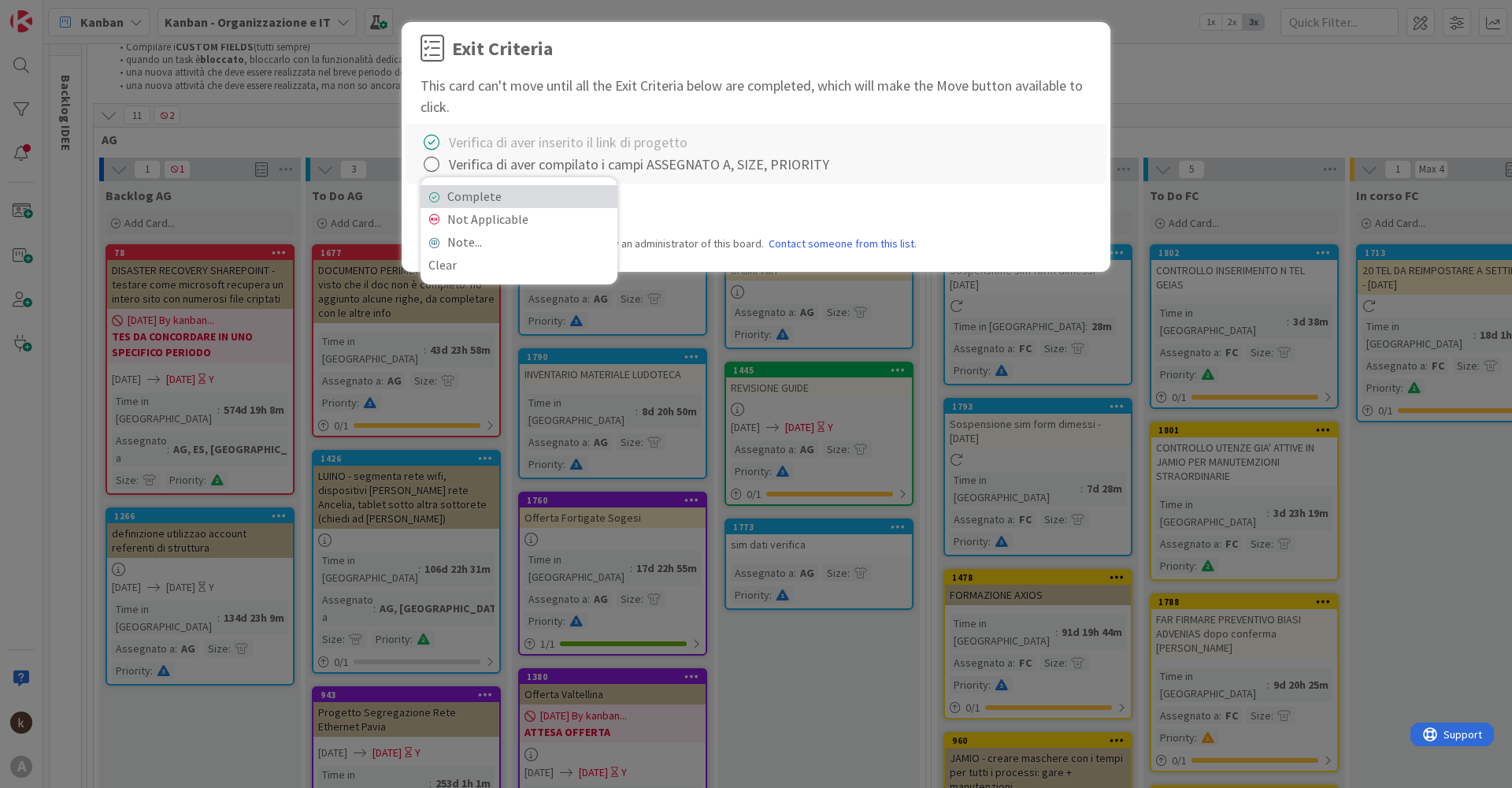
drag, startPoint x: 501, startPoint y: 203, endPoint x: 548, endPoint y: 206, distance: 47.1
click at [502, 203] on link "Complete" at bounding box center [519, 196] width 197 height 23
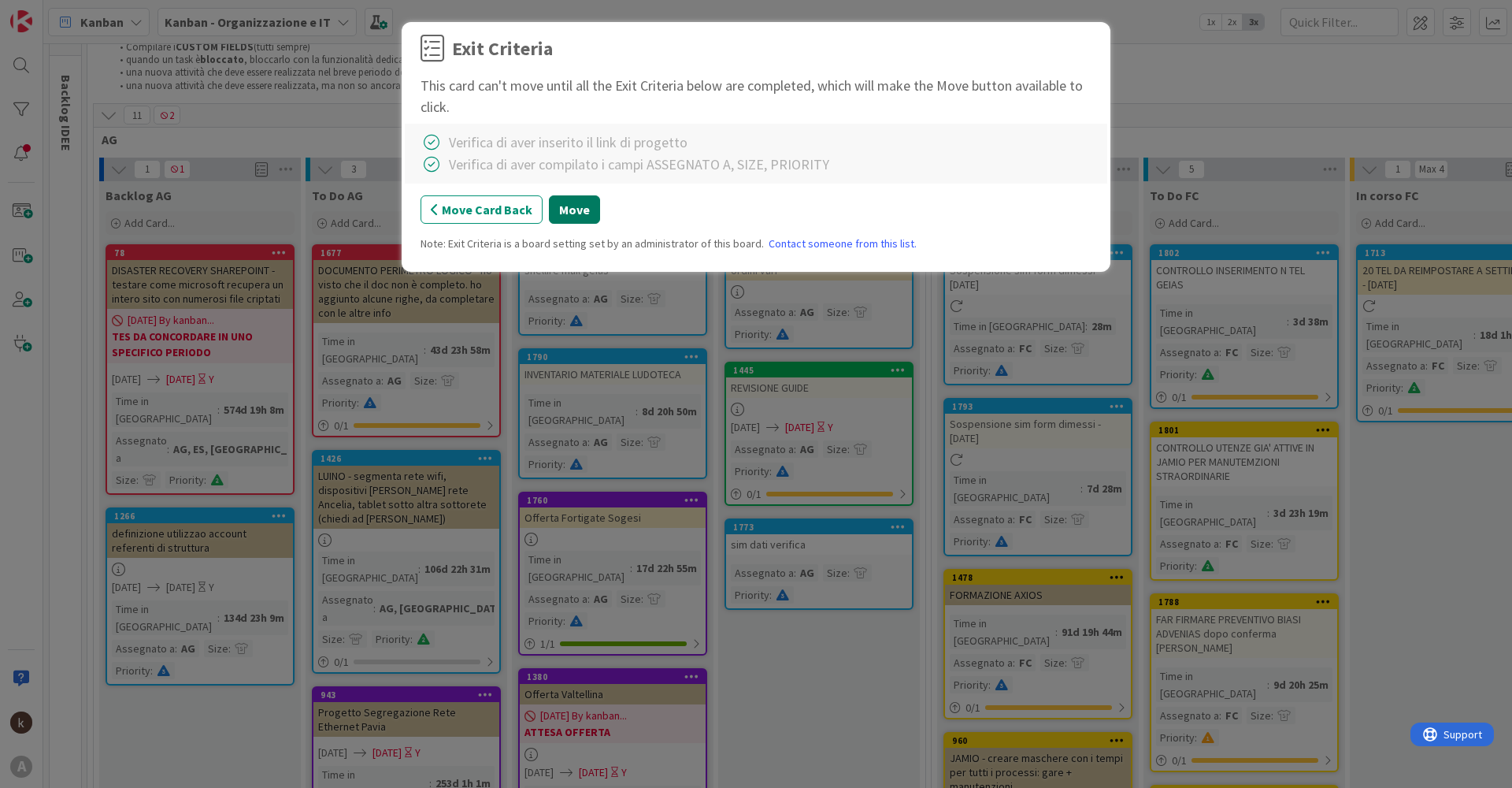
click at [574, 210] on button "Move" at bounding box center [575, 209] width 51 height 28
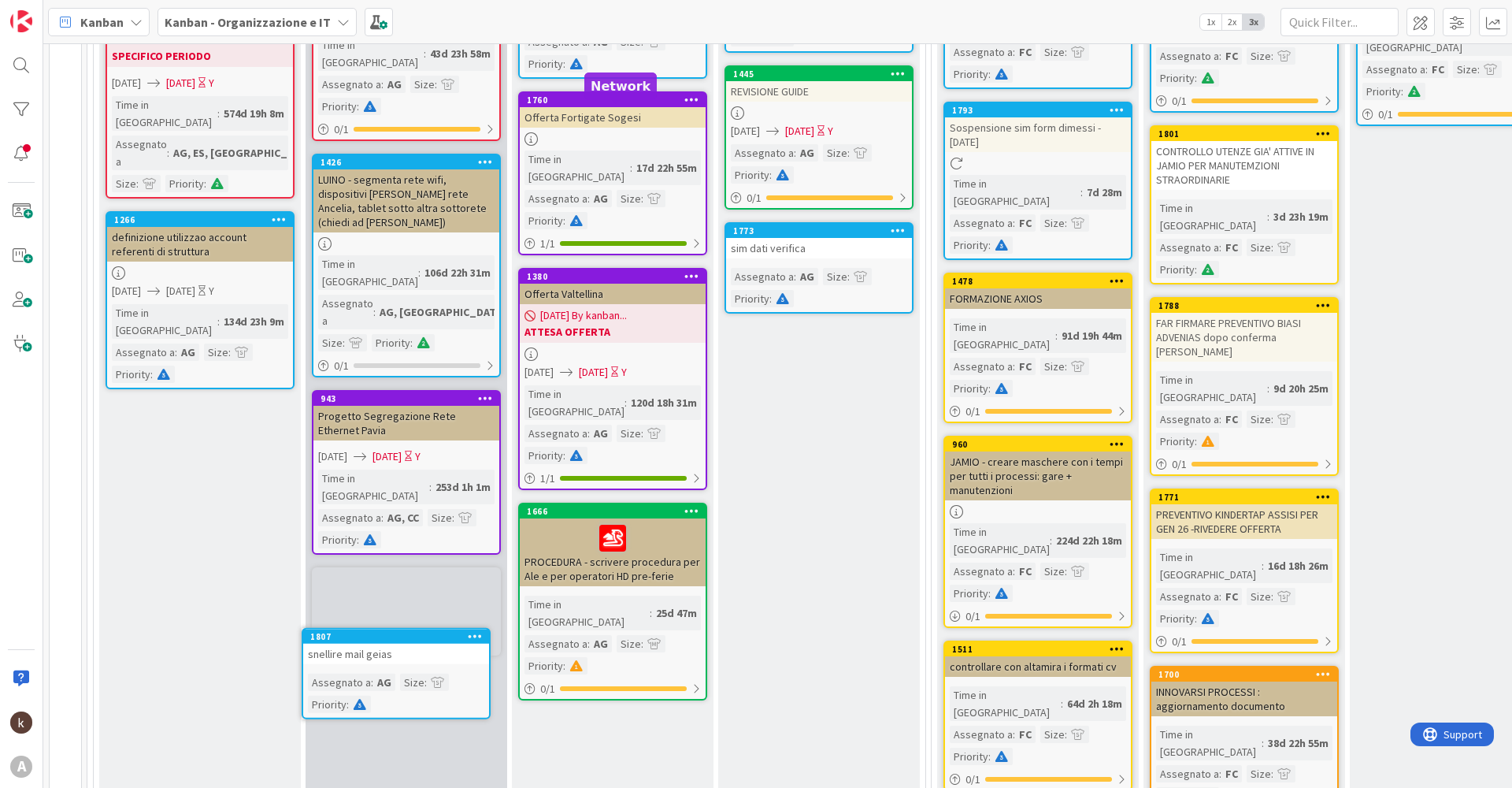
scroll to position [378, 0]
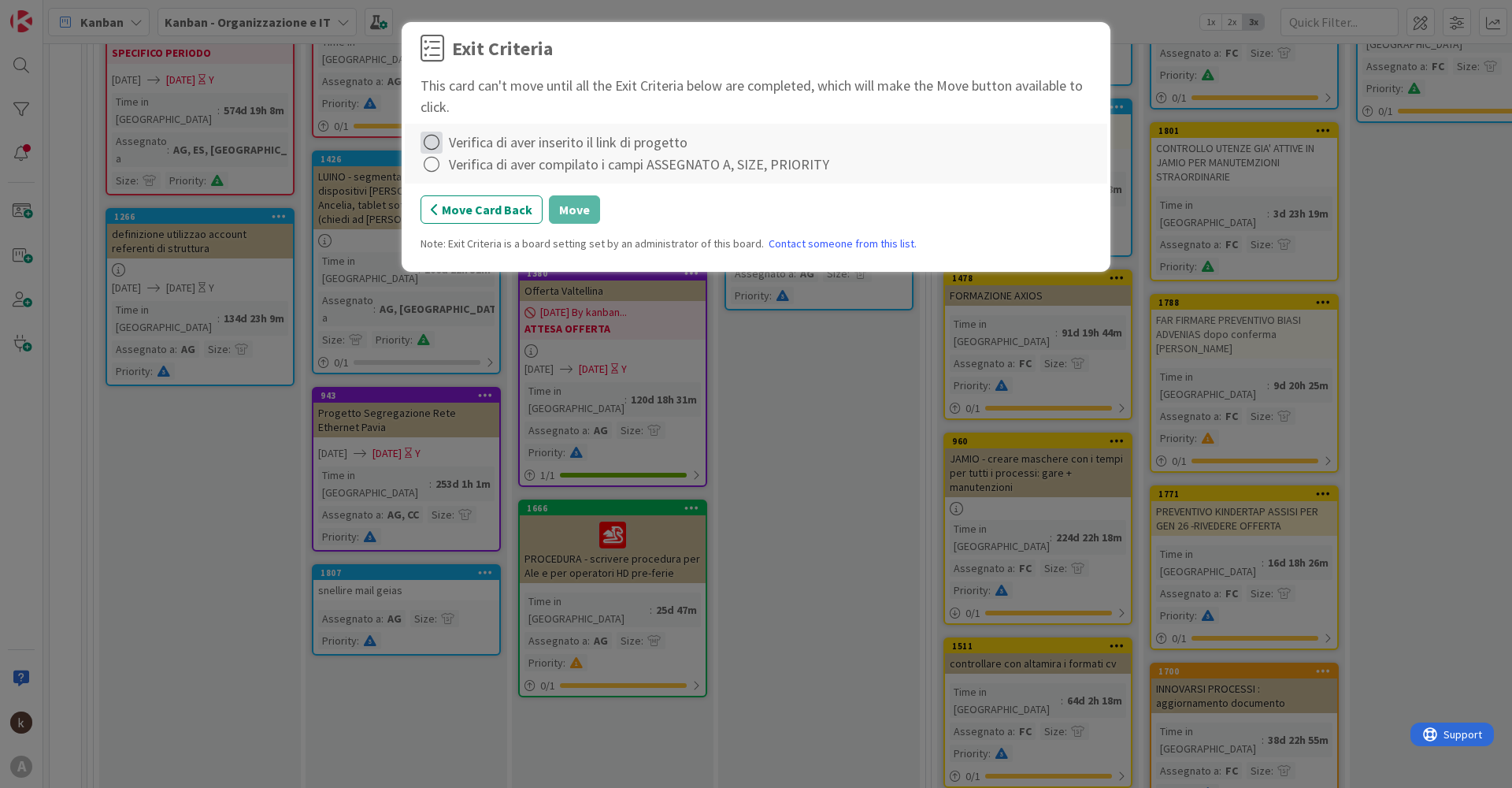
click at [427, 139] on icon at bounding box center [432, 142] width 22 height 22
click at [431, 172] on icon at bounding box center [434, 175] width 11 height 9
click at [432, 171] on icon at bounding box center [432, 165] width 22 height 22
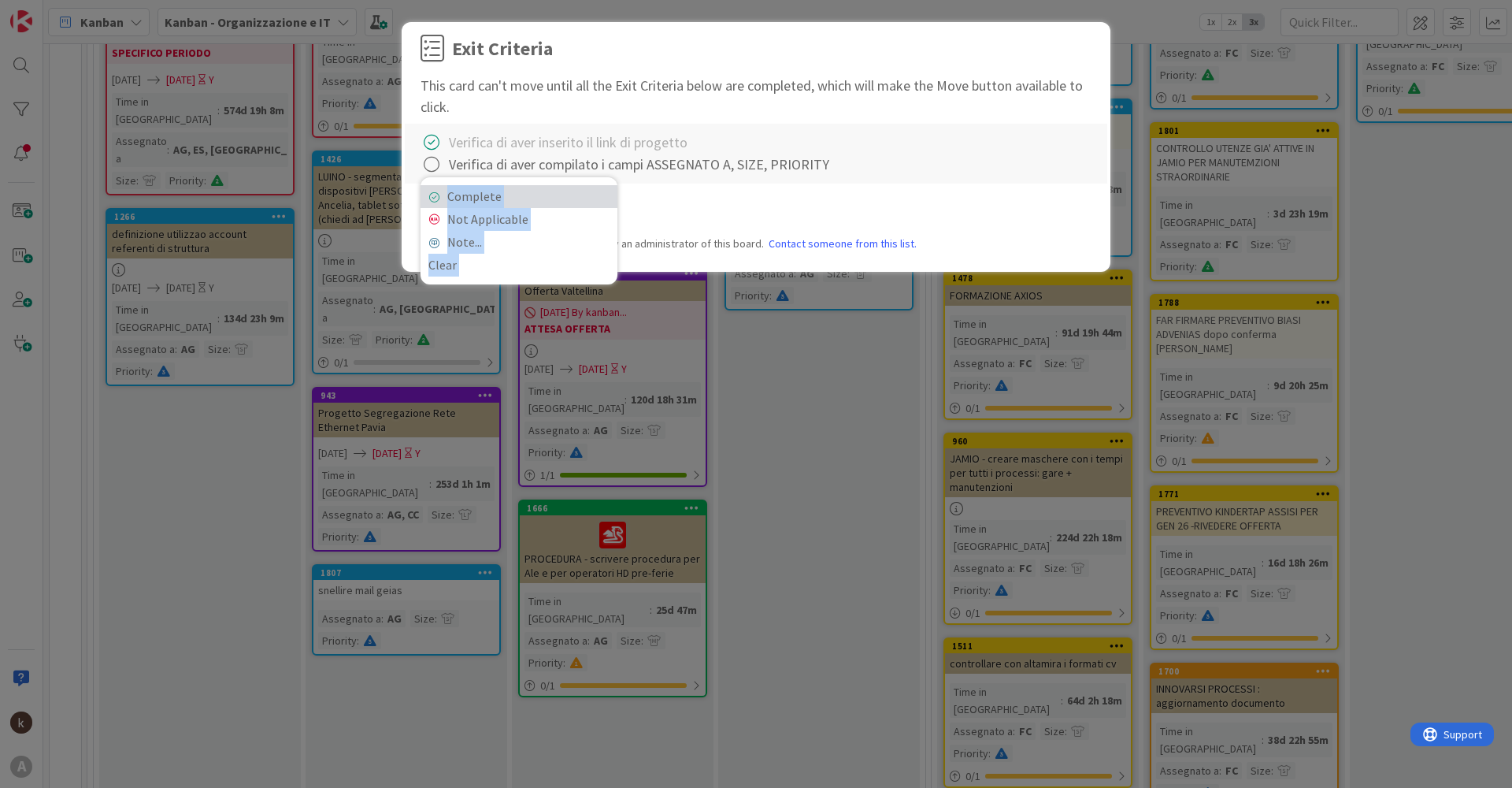
click at [455, 190] on link "Complete" at bounding box center [519, 196] width 197 height 23
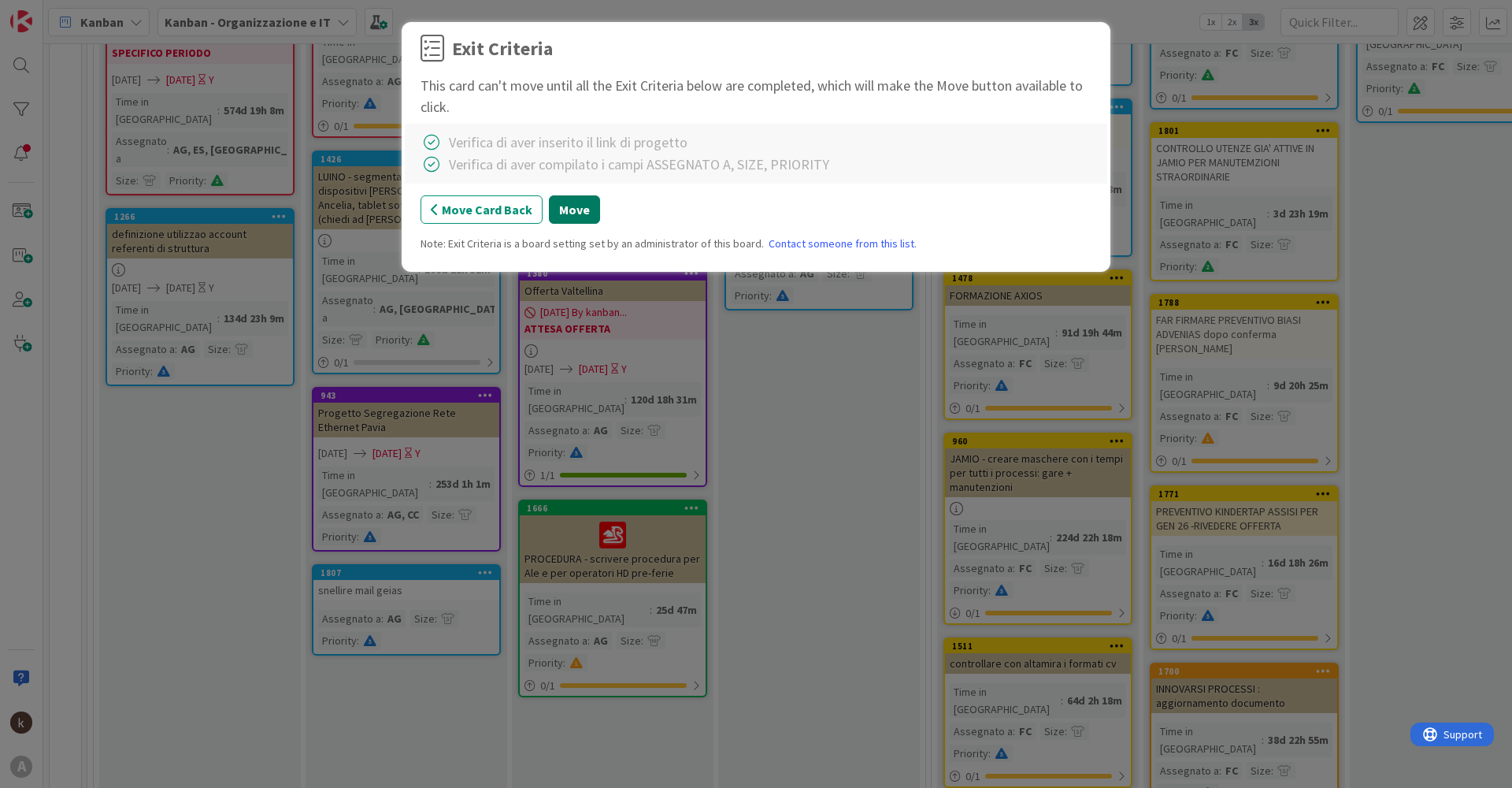
click at [552, 209] on button "Move" at bounding box center [575, 209] width 51 height 28
